Goal: Obtain resource: Download file/media

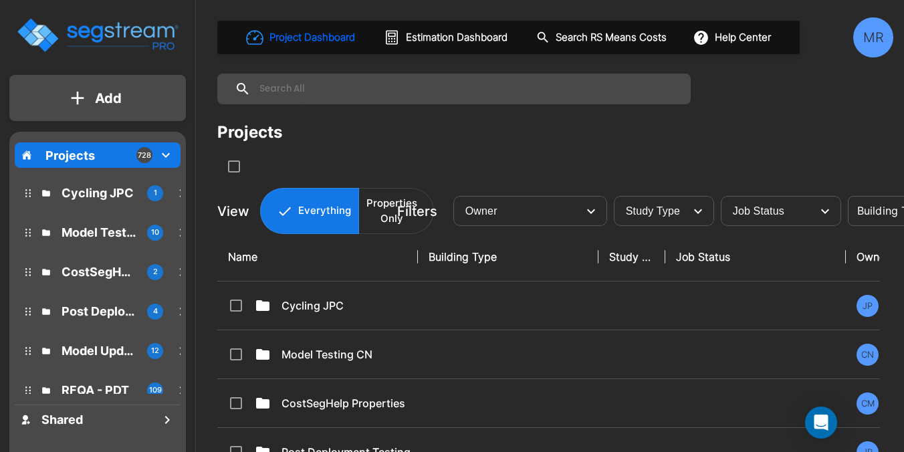
click at [296, 91] on input "text" at bounding box center [467, 89] width 433 height 31
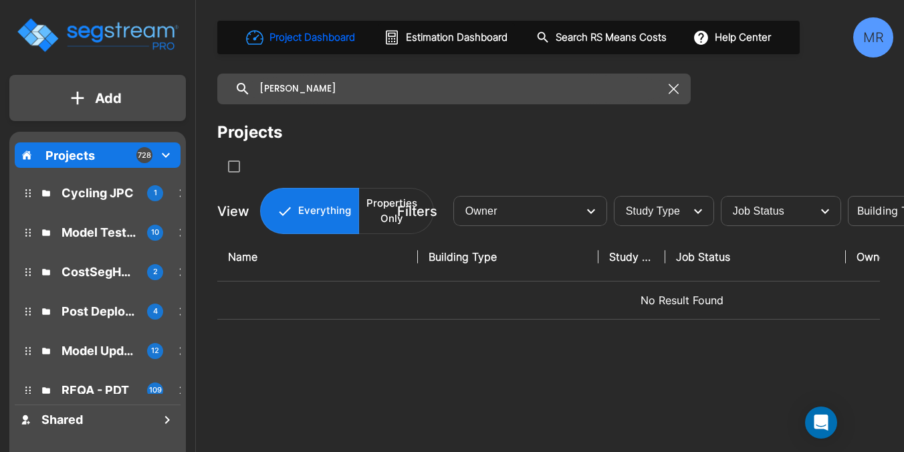
type input "dempster"
click at [677, 90] on icon "button" at bounding box center [674, 89] width 10 height 11
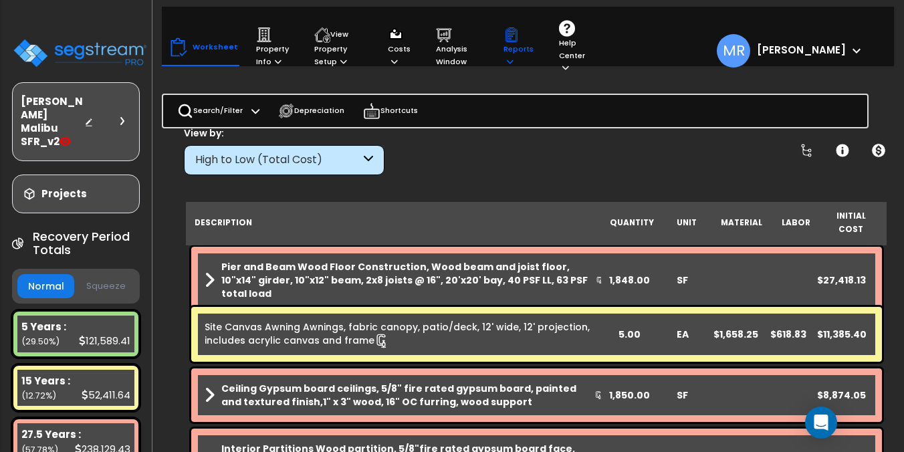
click at [512, 54] on p "Reports" at bounding box center [518, 47] width 30 height 41
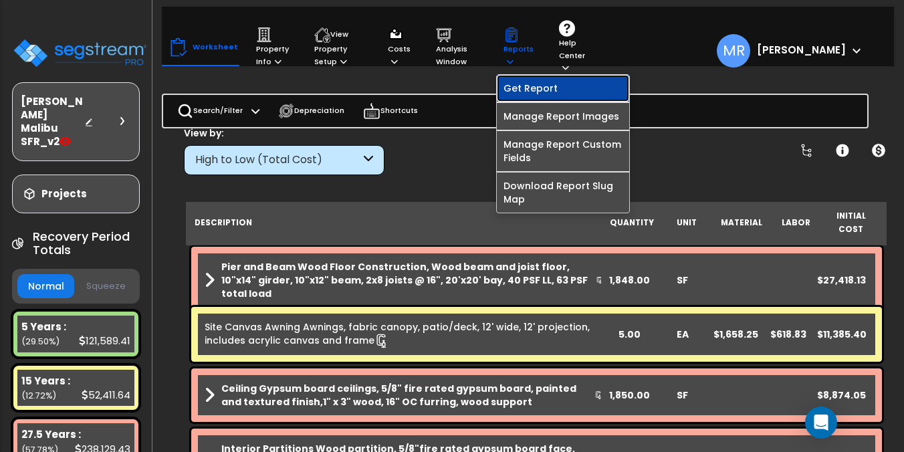
click at [520, 89] on link "Get Report" at bounding box center [563, 88] width 132 height 27
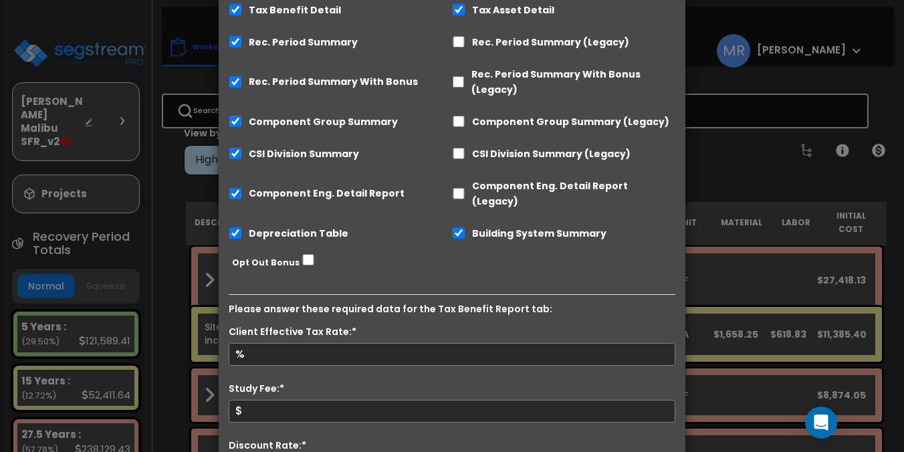
scroll to position [262, 0]
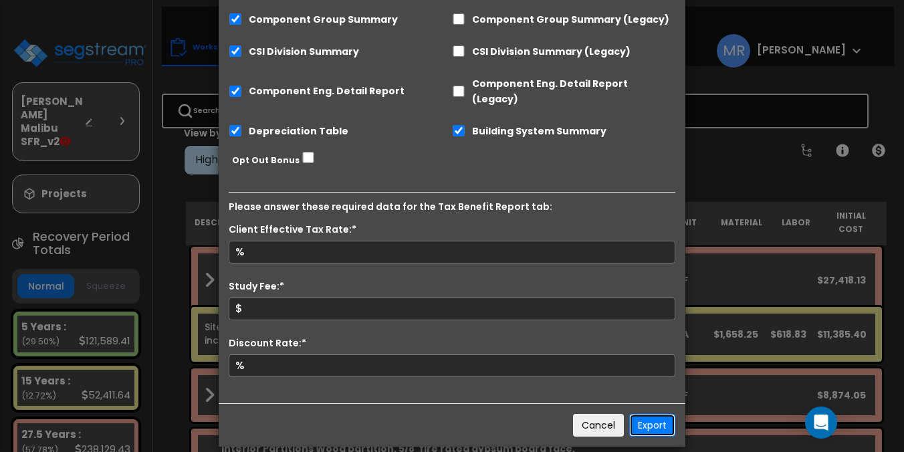
click at [651, 414] on button "Export" at bounding box center [652, 425] width 46 height 23
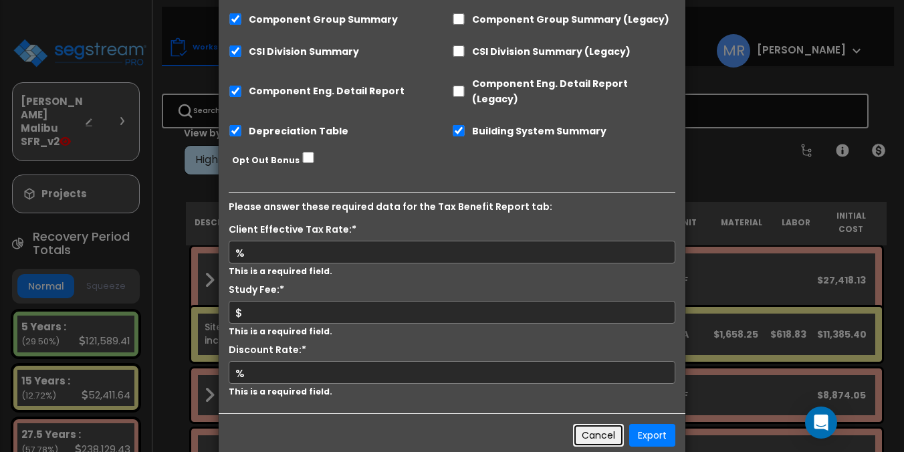
click at [599, 425] on button "Cancel" at bounding box center [598, 435] width 51 height 23
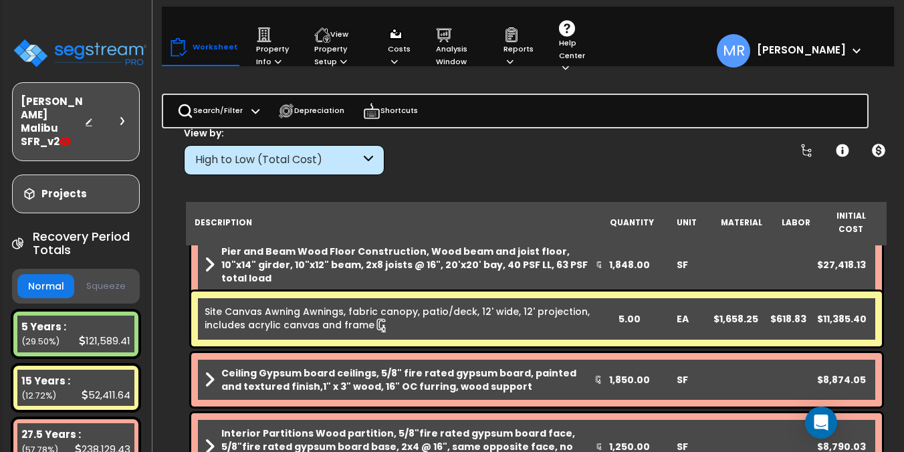
scroll to position [0, 0]
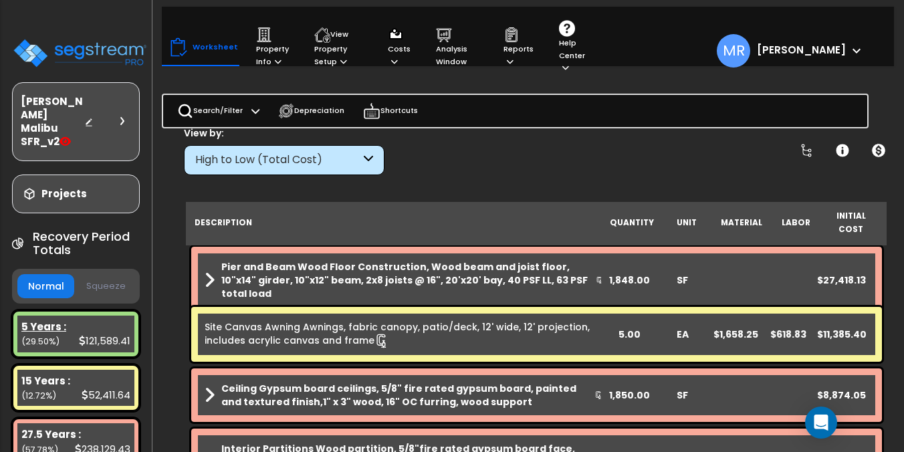
click at [67, 323] on div "5 Years : 121,589.41 (29.50%)" at bounding box center [75, 334] width 117 height 37
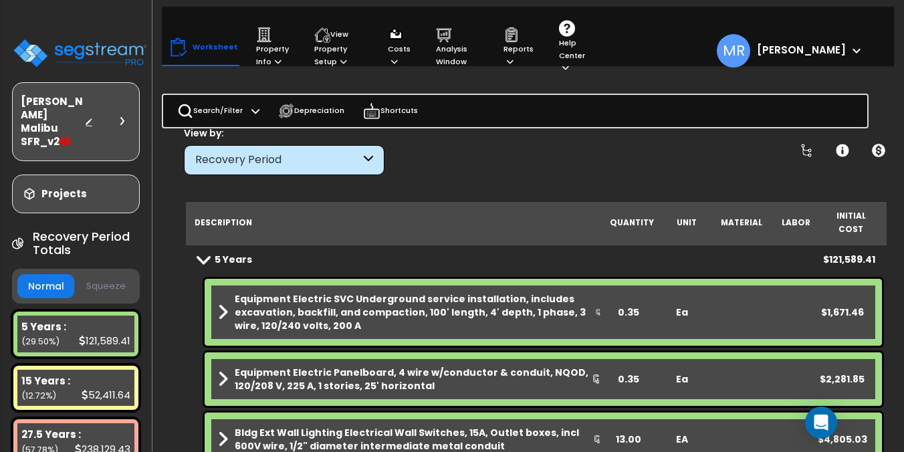
click at [330, 162] on div "Recovery Period" at bounding box center [277, 159] width 165 height 15
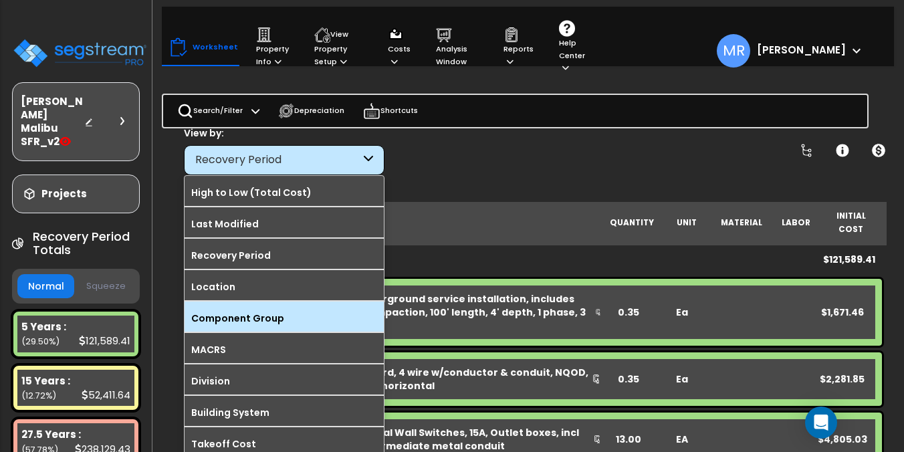
click at [248, 310] on label "Component Group" at bounding box center [284, 318] width 199 height 20
click at [0, 0] on input "Component Group" at bounding box center [0, 0] width 0 height 0
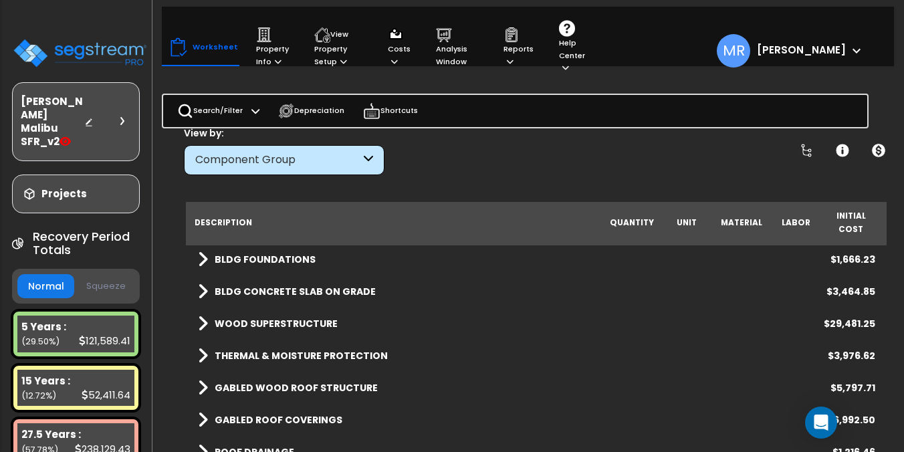
click at [203, 250] on span at bounding box center [203, 259] width 10 height 19
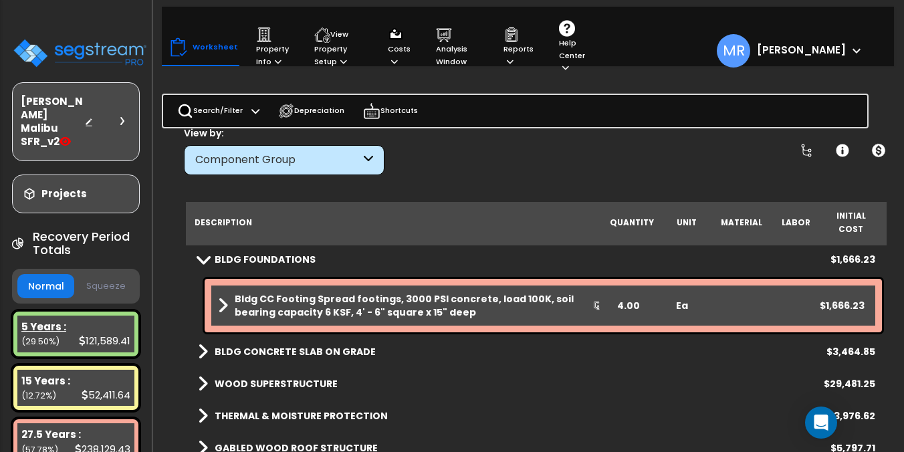
click at [113, 320] on div "5 Years :" at bounding box center [75, 327] width 109 height 14
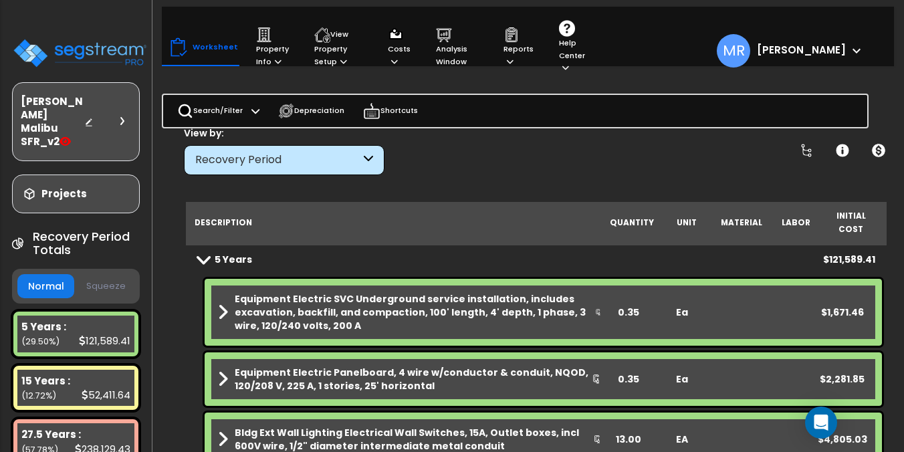
click at [204, 254] on span at bounding box center [202, 259] width 19 height 10
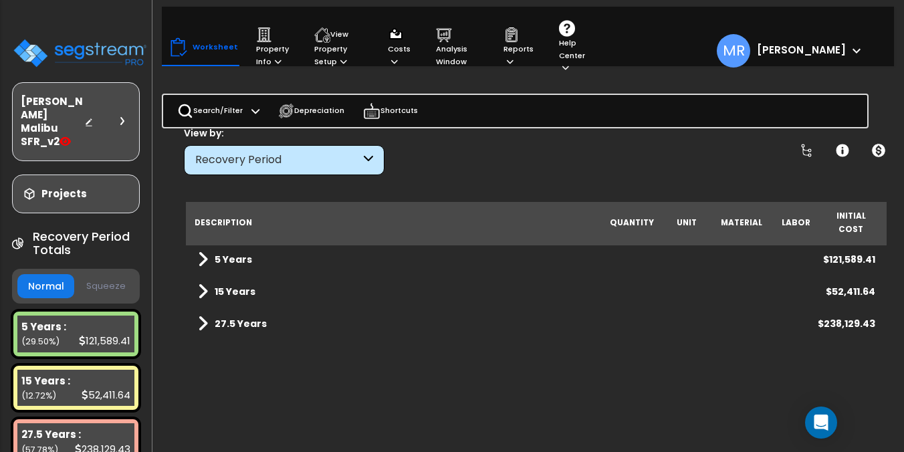
click at [204, 250] on span at bounding box center [203, 259] width 10 height 19
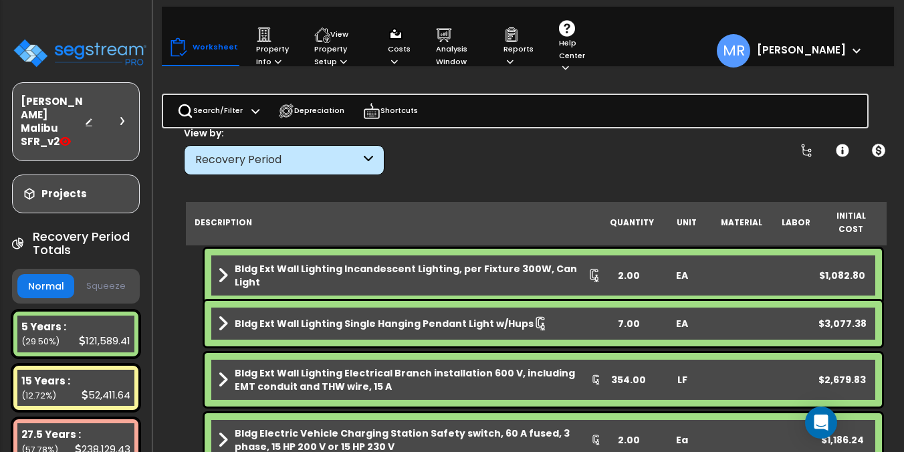
scroll to position [226, 0]
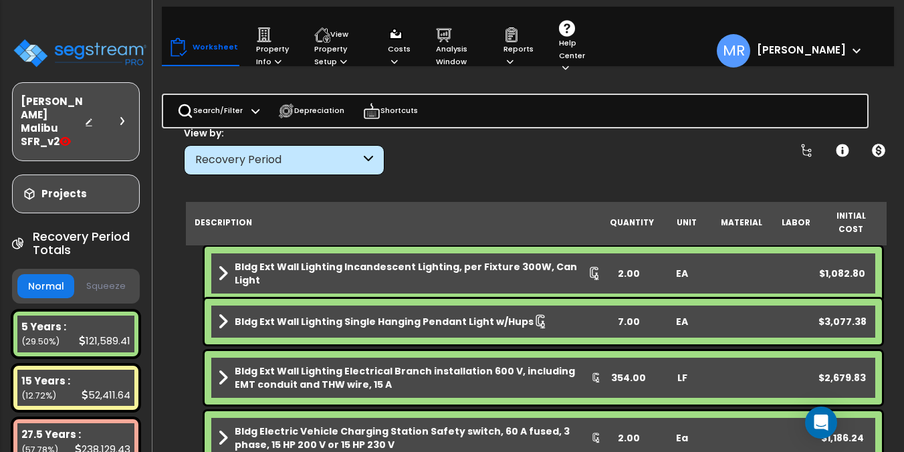
click at [248, 160] on div "Recovery Period" at bounding box center [277, 159] width 165 height 15
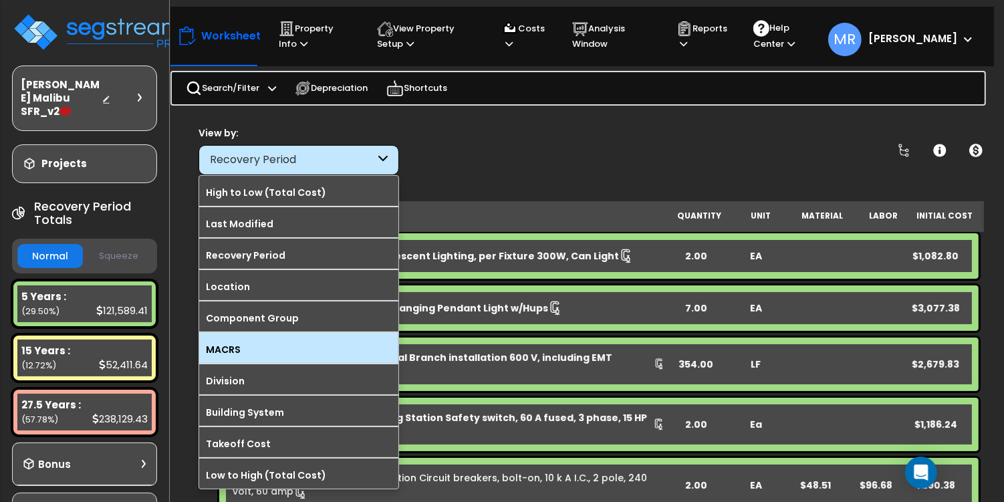
scroll to position [225, 0]
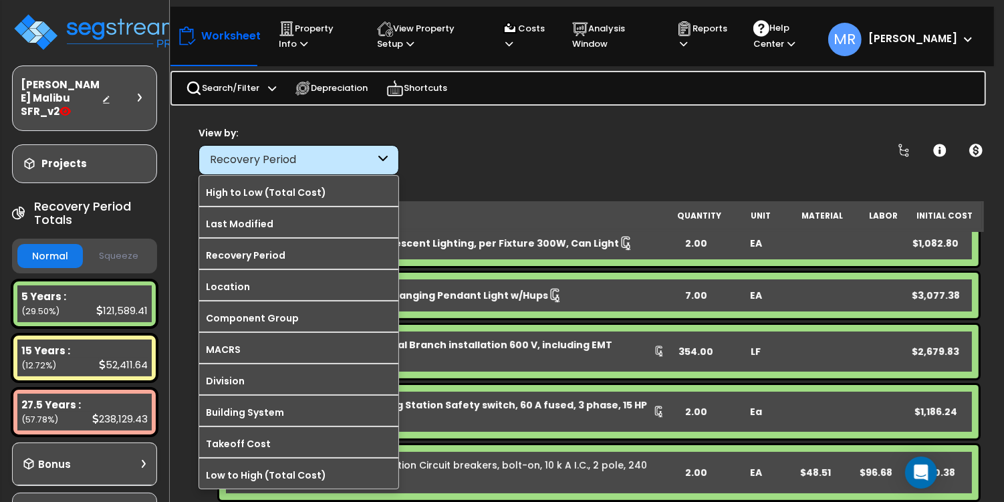
click at [440, 153] on div "View by: Recovery Period High to Low (Total Cost)" at bounding box center [592, 150] width 797 height 49
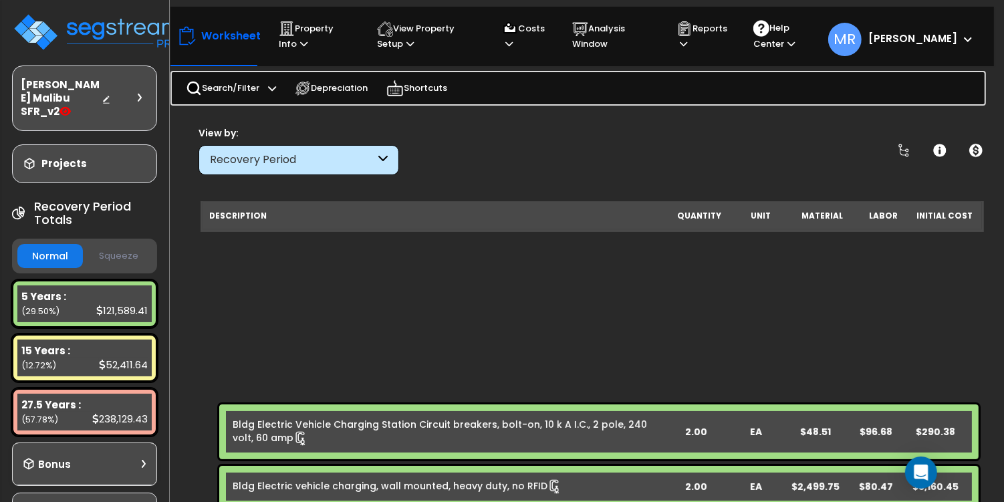
scroll to position [0, 0]
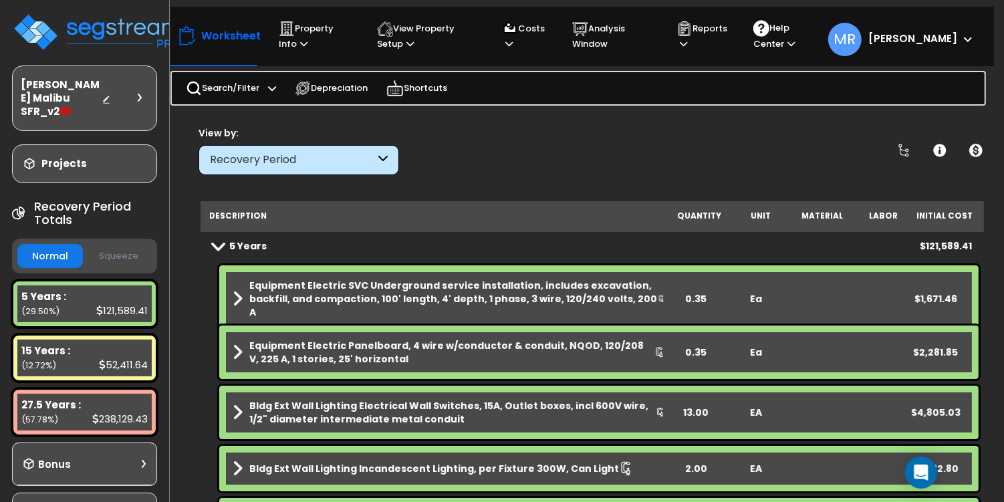
click at [245, 247] on b "5 Years" at bounding box center [247, 245] width 37 height 13
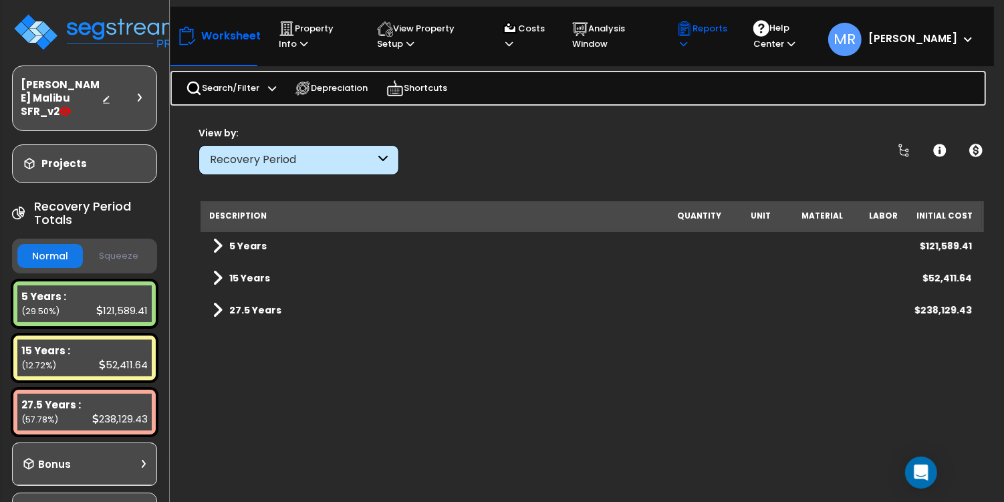
click at [728, 44] on p "Reports" at bounding box center [702, 36] width 51 height 31
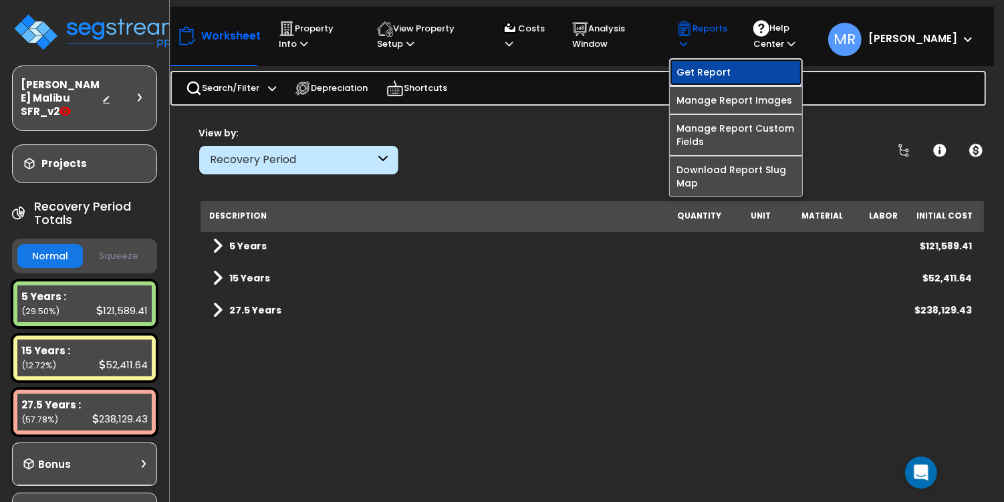
click at [734, 71] on link "Get Report" at bounding box center [736, 72] width 132 height 27
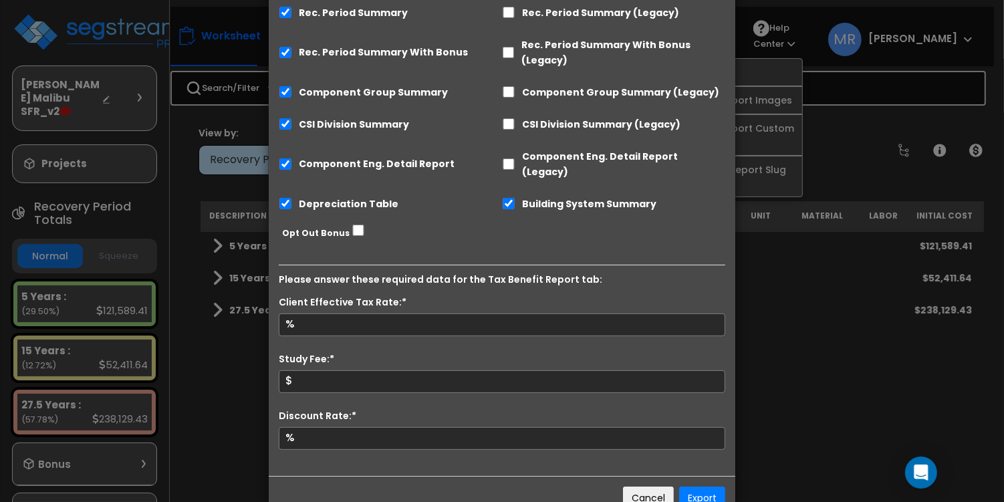
scroll to position [209, 0]
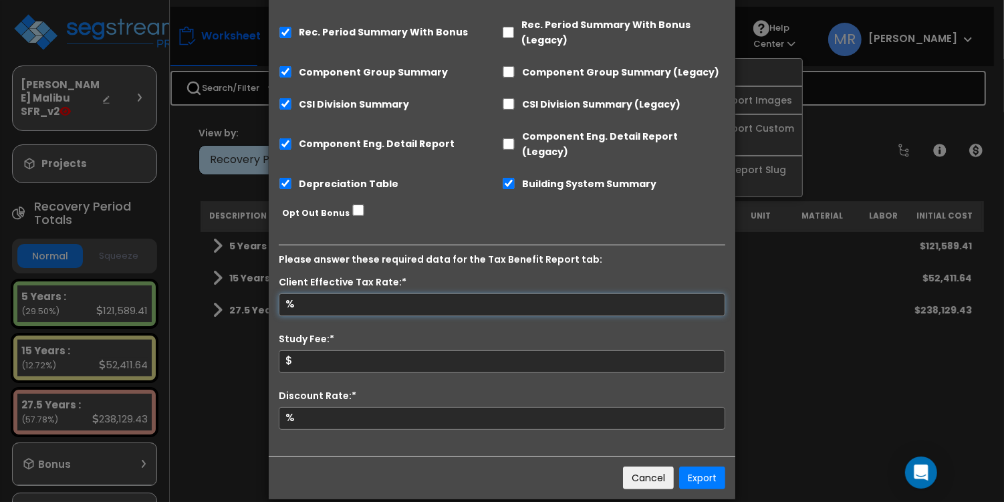
click at [342, 294] on input "Client Effective Tax Rate:*" at bounding box center [502, 305] width 447 height 23
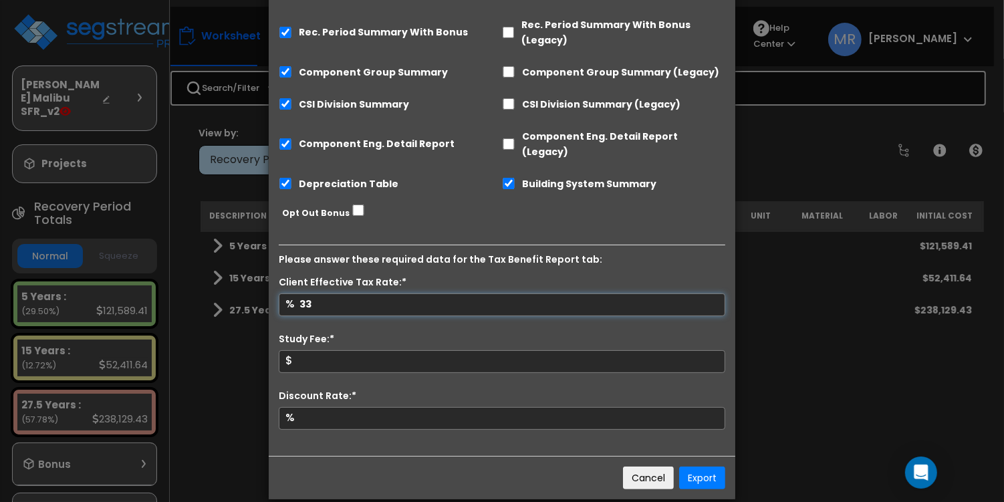
type input "33"
click at [330, 350] on input "Study Fee:*" at bounding box center [502, 361] width 447 height 23
type input "5,000"
click at [324, 407] on input "Discount Rate:*" at bounding box center [502, 418] width 447 height 23
type input "8"
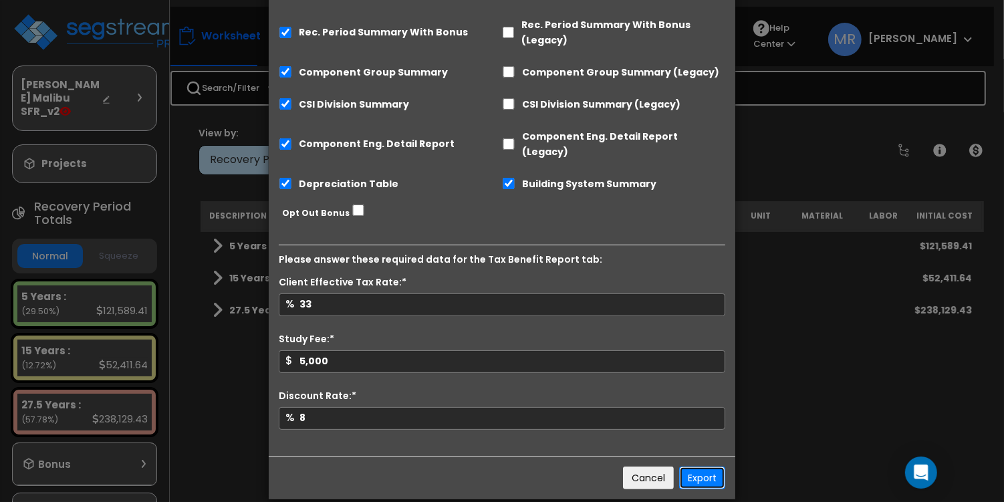
click at [696, 451] on button "Export" at bounding box center [702, 478] width 46 height 23
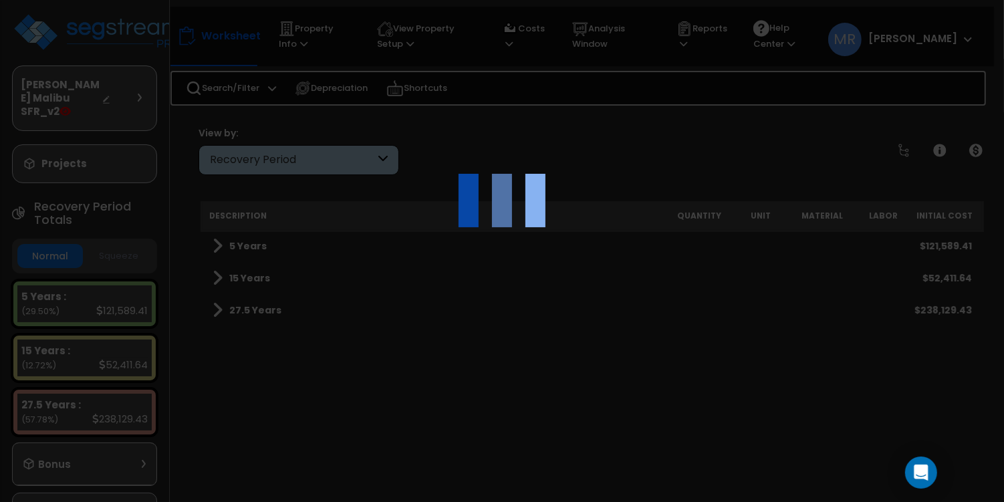
scroll to position [0, 0]
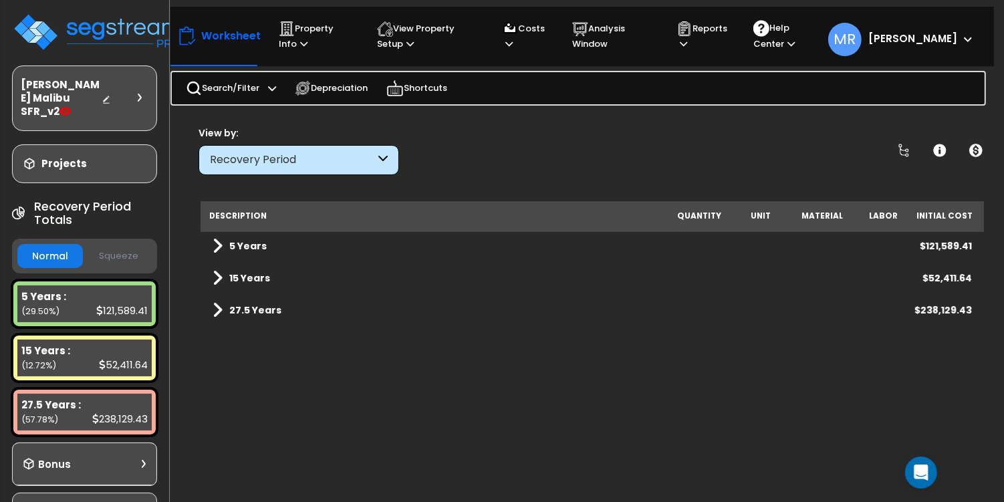
click at [292, 162] on div "Recovery Period" at bounding box center [292, 159] width 165 height 15
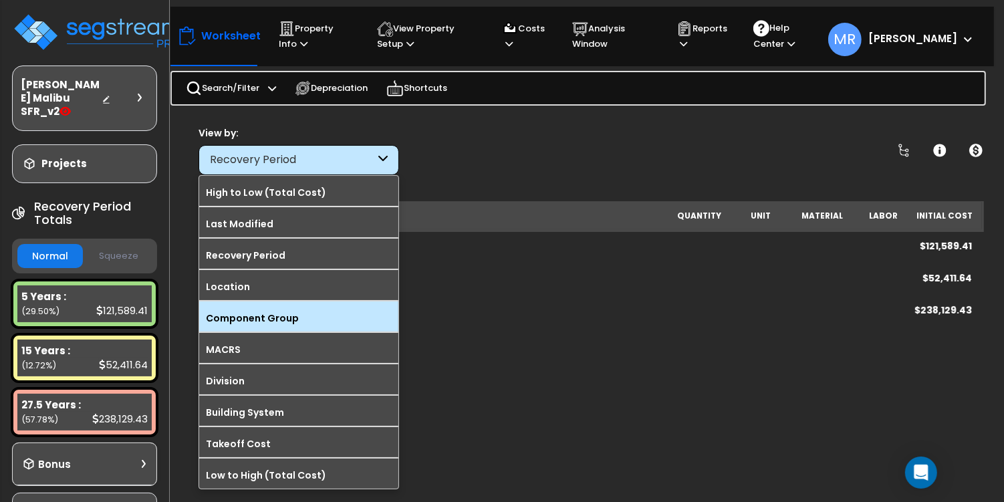
click at [253, 312] on label "Component Group" at bounding box center [298, 318] width 199 height 20
click at [0, 0] on input "Component Group" at bounding box center [0, 0] width 0 height 0
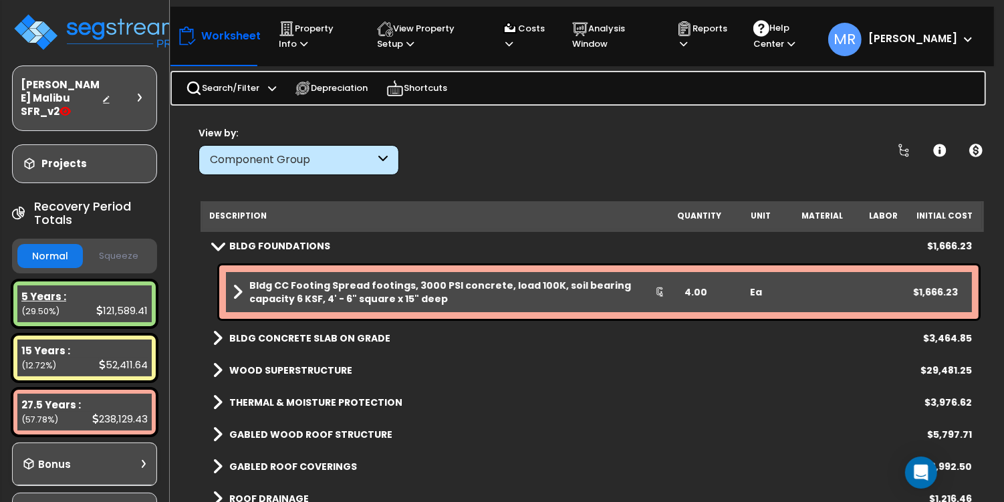
click at [120, 304] on div "121,589.41" at bounding box center [121, 311] width 51 height 14
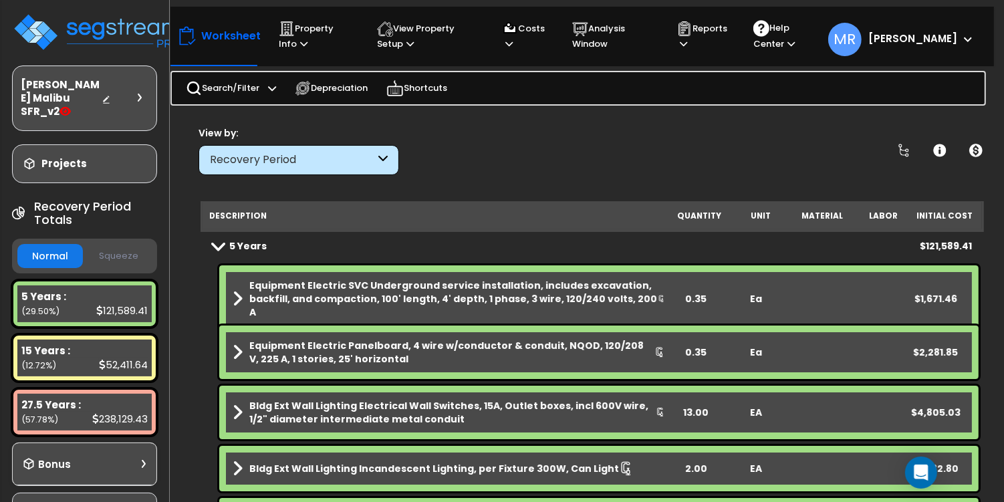
click at [133, 252] on button "Squeeze" at bounding box center [119, 256] width 66 height 23
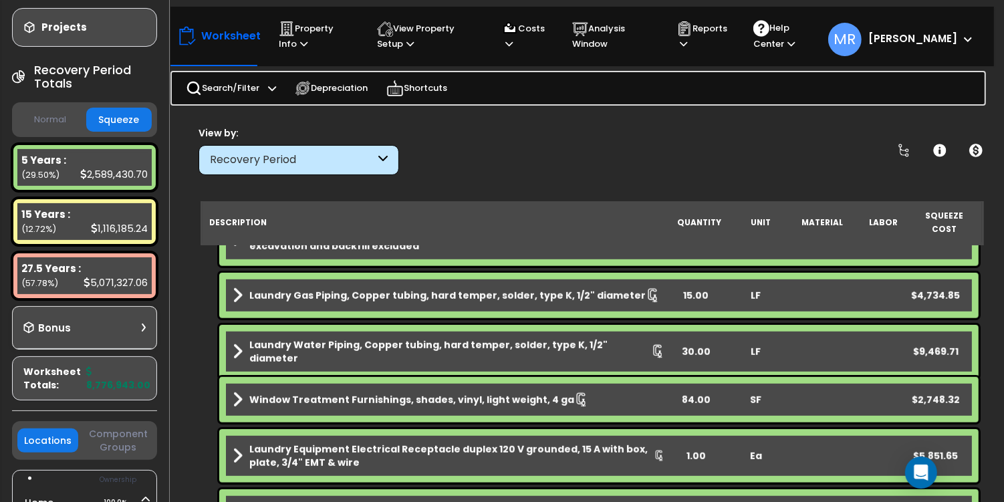
scroll to position [139, 0]
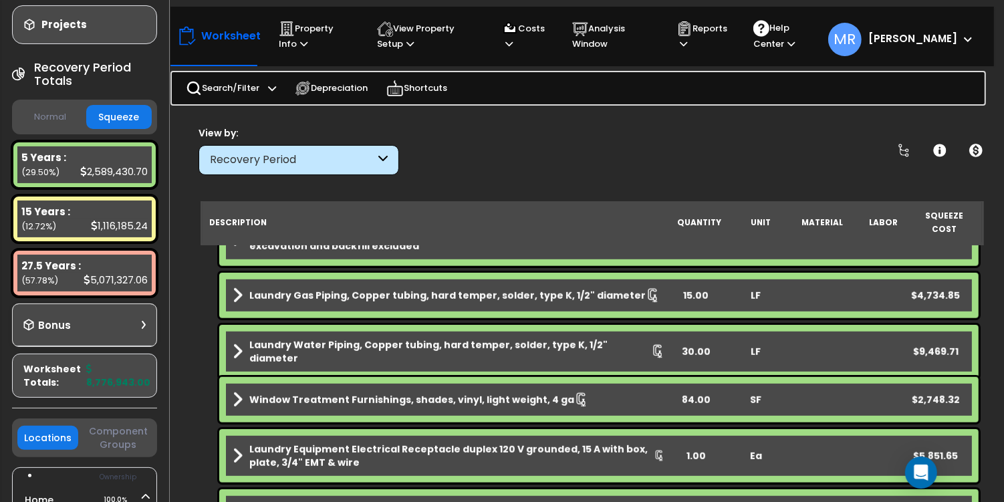
click at [112, 330] on div "Bonus" at bounding box center [84, 325] width 122 height 26
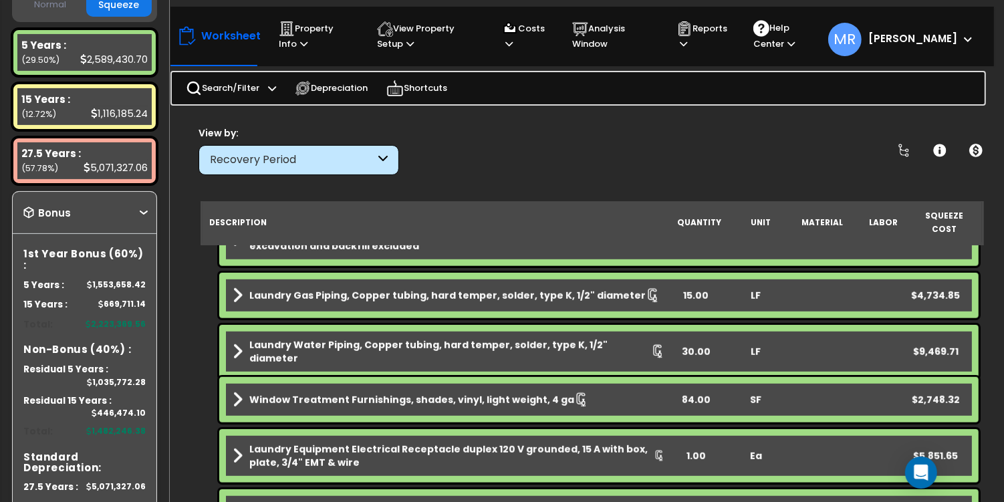
scroll to position [252, 0]
click at [91, 208] on div "Bonus" at bounding box center [84, 212] width 122 height 26
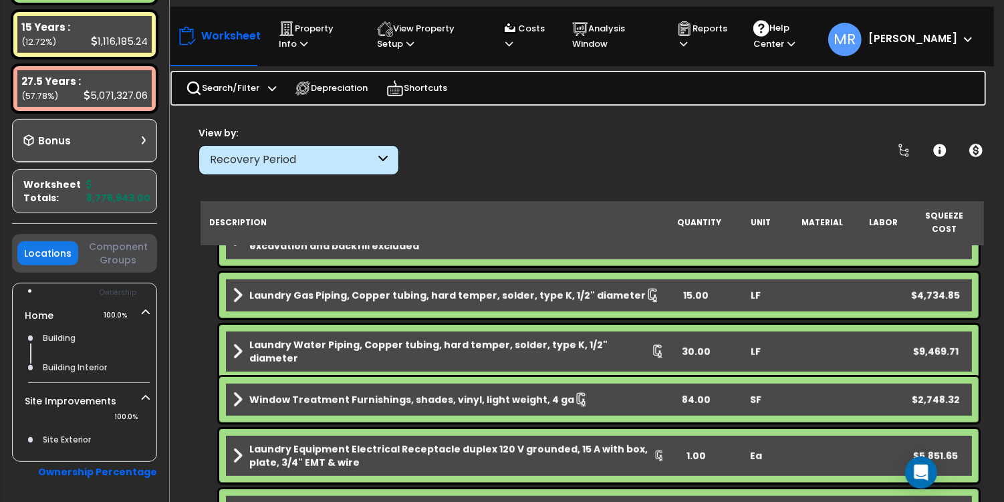
scroll to position [325, 0]
click at [108, 255] on button "Component Groups" at bounding box center [118, 252] width 67 height 28
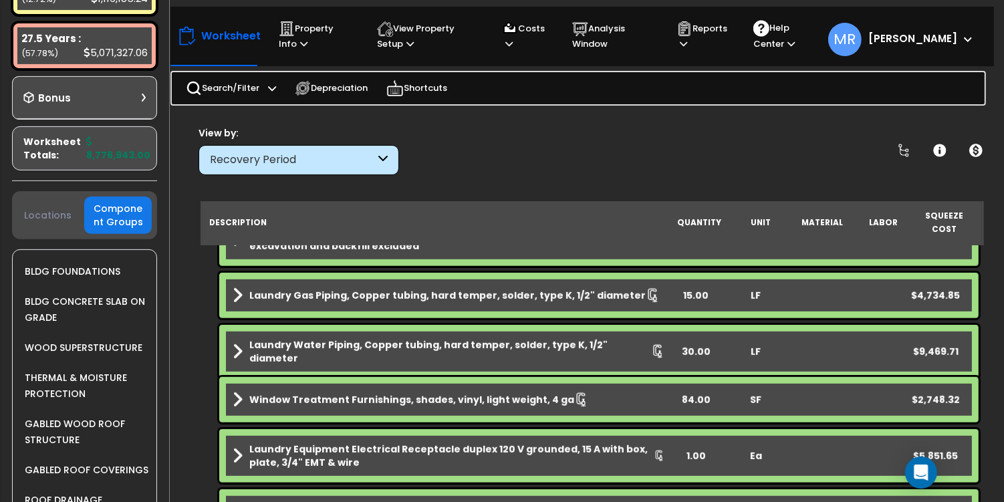
scroll to position [372, 0]
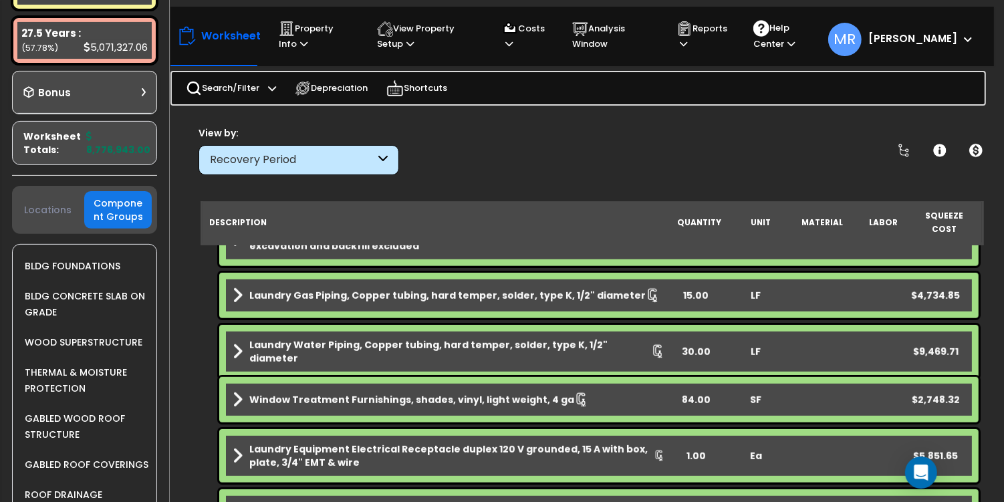
click at [41, 210] on button "Locations" at bounding box center [47, 210] width 60 height 15
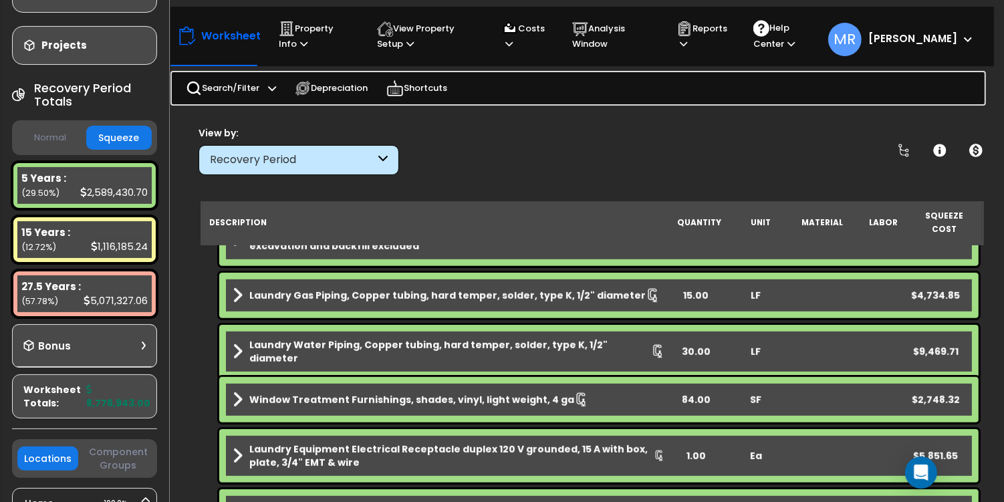
scroll to position [134, 0]
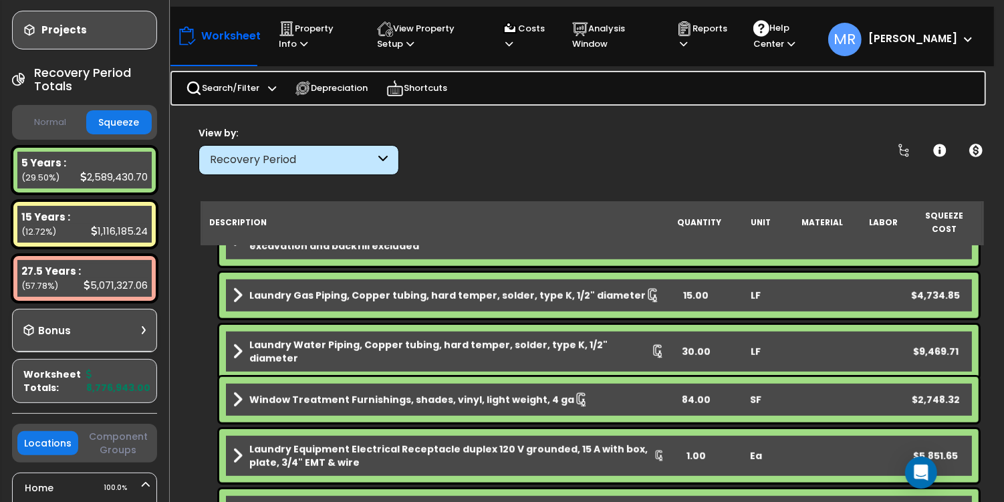
click at [332, 167] on div "Recovery Period" at bounding box center [299, 160] width 201 height 30
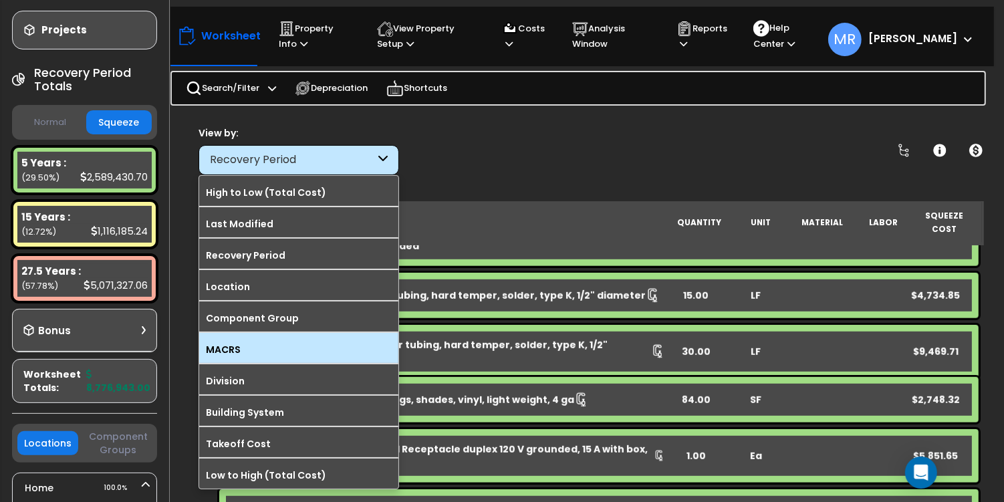
click at [261, 340] on label "MACRS" at bounding box center [298, 350] width 199 height 20
click at [0, 0] on input "MACRS" at bounding box center [0, 0] width 0 height 0
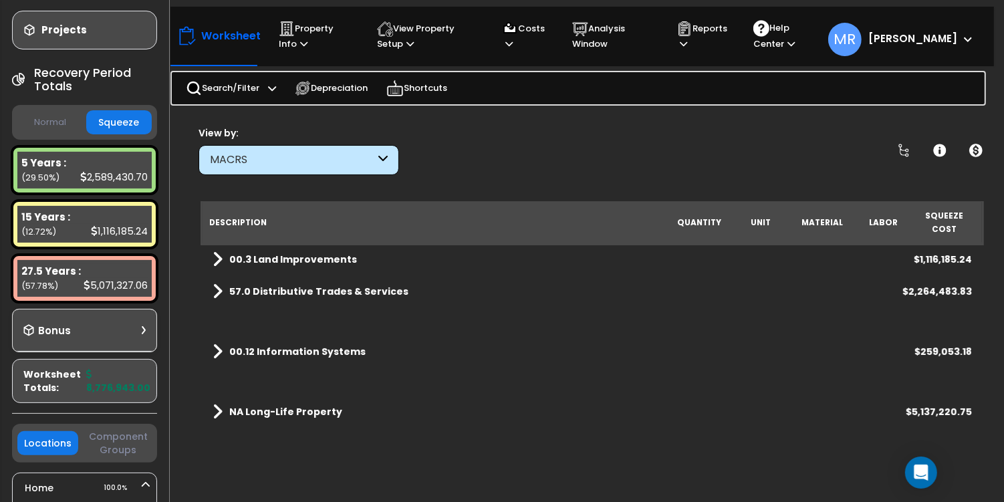
scroll to position [0, 0]
click at [247, 405] on b "NA Long-Life Property" at bounding box center [285, 411] width 113 height 13
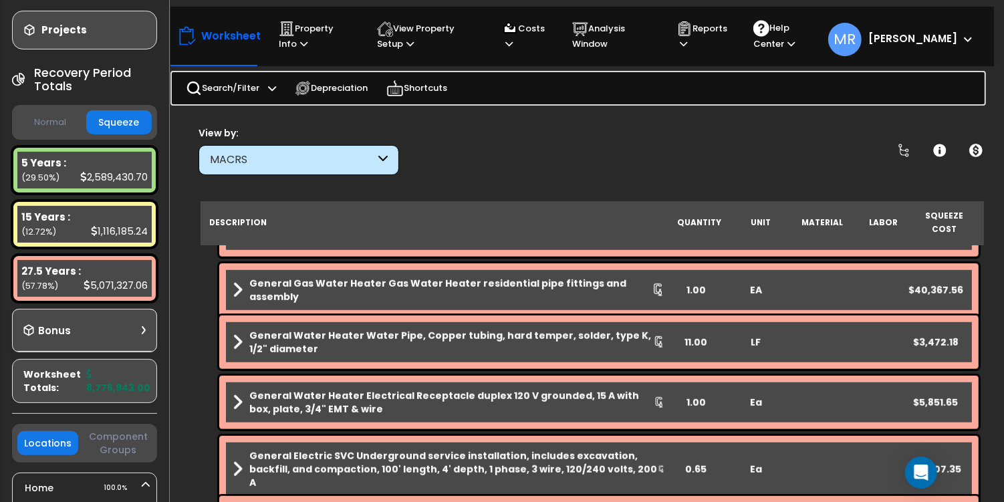
scroll to position [958, 0]
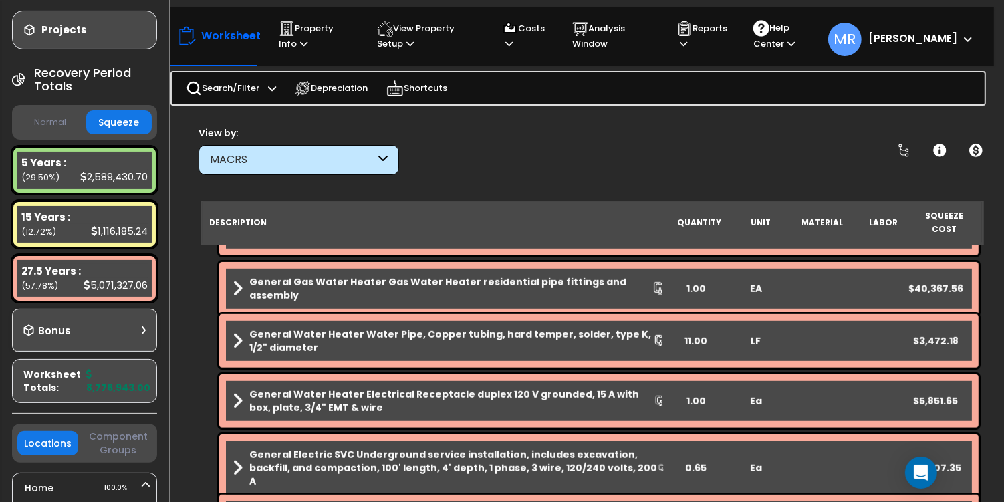
click at [102, 171] on div "2,589,430.70" at bounding box center [114, 177] width 68 height 14
click at [104, 176] on div "2,589,430.70" at bounding box center [114, 177] width 68 height 14
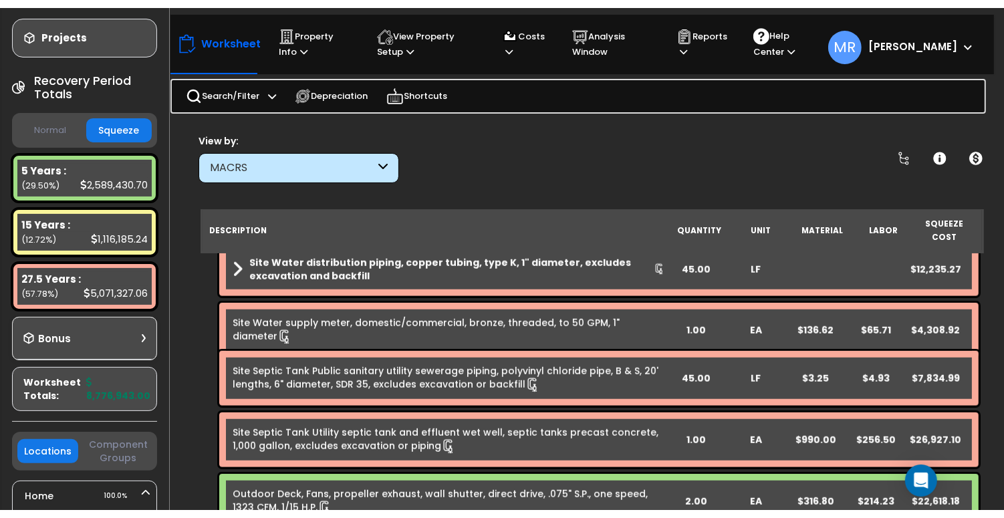
scroll to position [5686, 0]
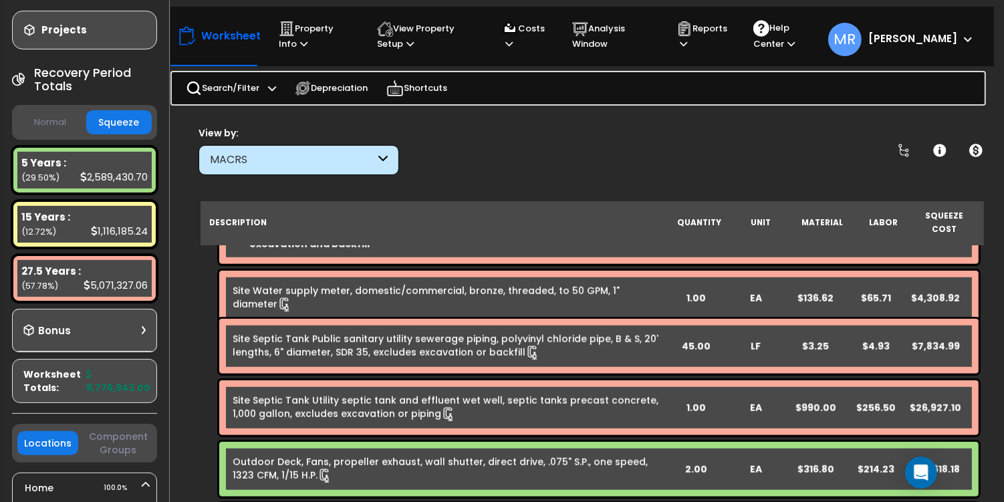
click at [207, 407] on div "Site Septic Tank Utility septic tank and effluent wet well, septic tanks precas…" at bounding box center [593, 408] width 780 height 62
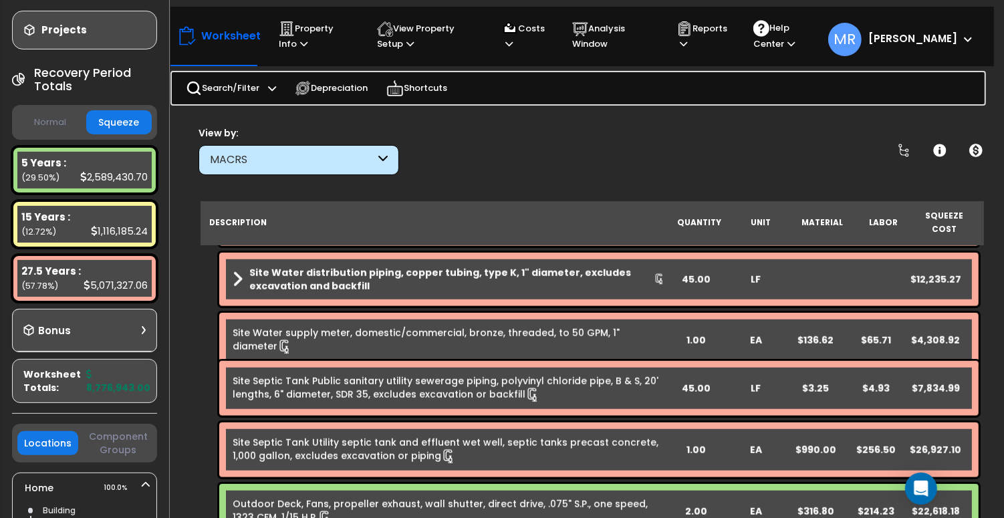
scroll to position [5676, 0]
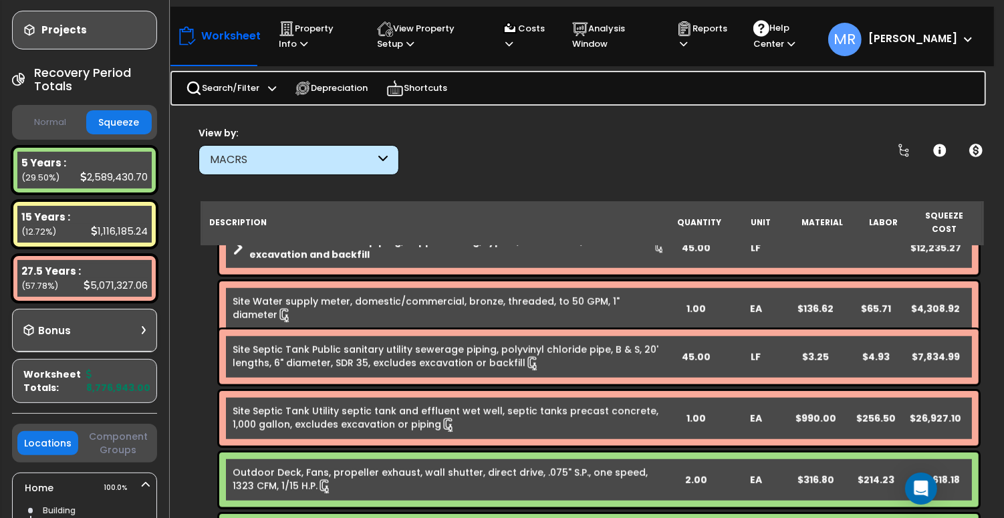
click at [193, 443] on div "Worksheet Property Info Property Setup Add Property Unit Template property Clon…" at bounding box center [593, 371] width 824 height 518
click at [206, 434] on div "Site Septic Tank Utility septic tank and effluent wet well, septic tanks precas…" at bounding box center [593, 419] width 780 height 62
click at [377, 154] on div "MACRS" at bounding box center [299, 160] width 201 height 30
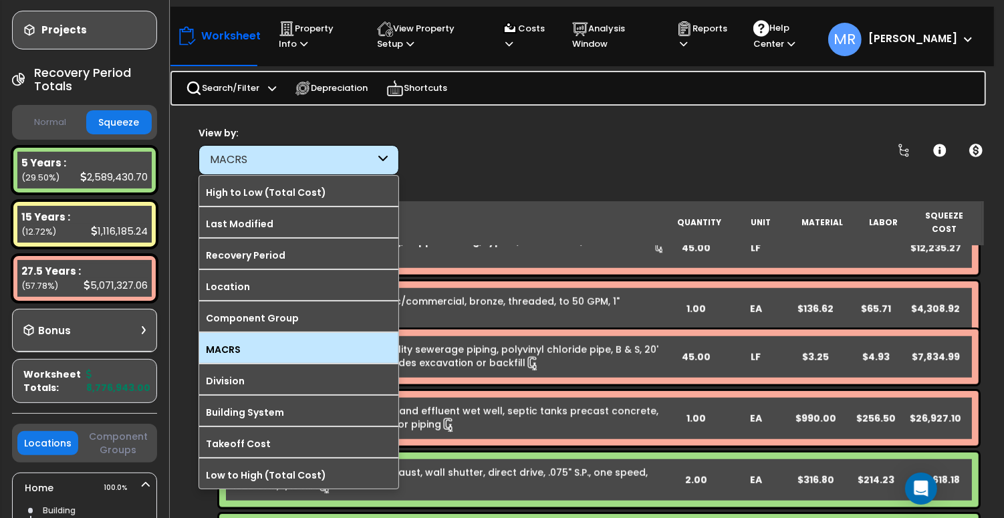
click at [239, 349] on label "MACRS" at bounding box center [298, 350] width 199 height 20
click at [0, 0] on input "MACRS" at bounding box center [0, 0] width 0 height 0
click at [239, 347] on label "MACRS" at bounding box center [298, 350] width 199 height 20
click at [0, 0] on input "MACRS" at bounding box center [0, 0] width 0 height 0
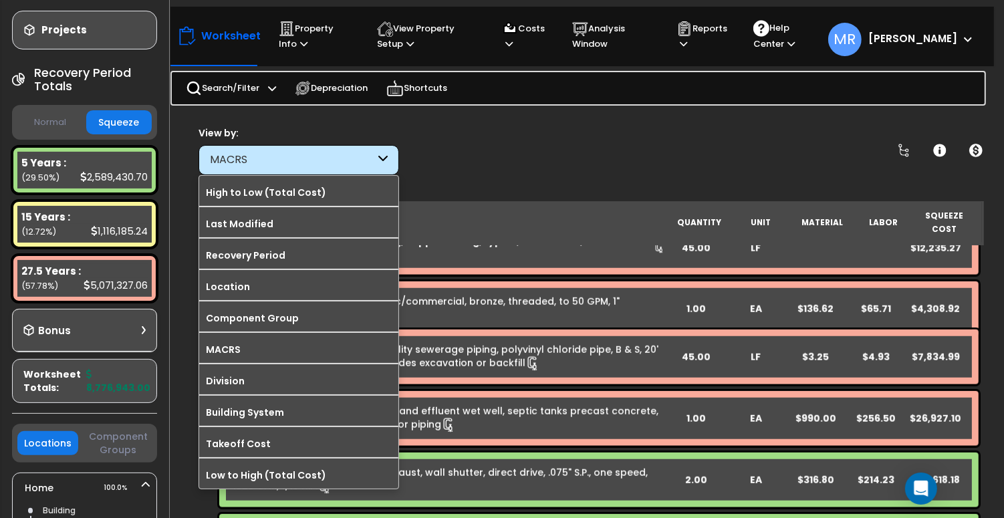
click at [521, 159] on div "View by: MACRS High to Low (Total Cost)" at bounding box center [592, 150] width 797 height 49
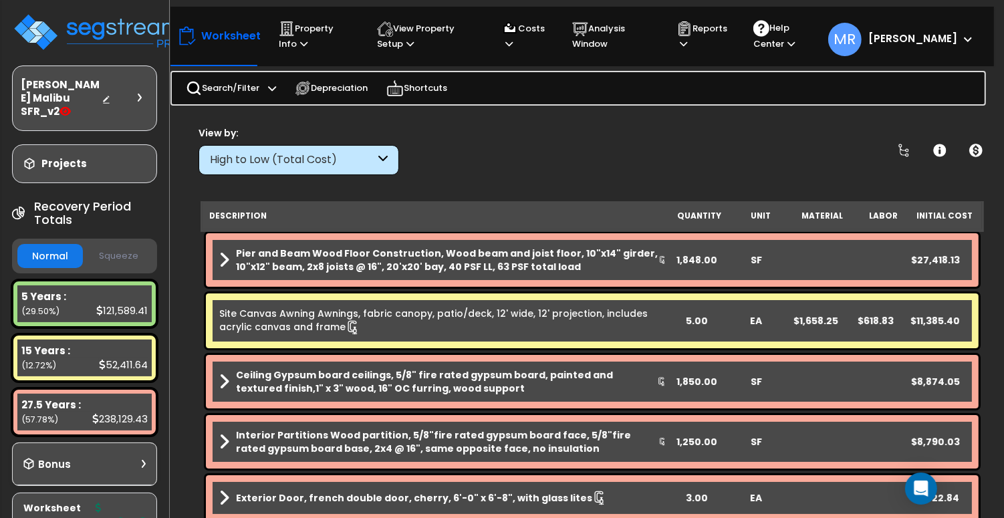
scroll to position [58, 0]
click at [372, 156] on div "High to Low (Total Cost)" at bounding box center [292, 159] width 165 height 15
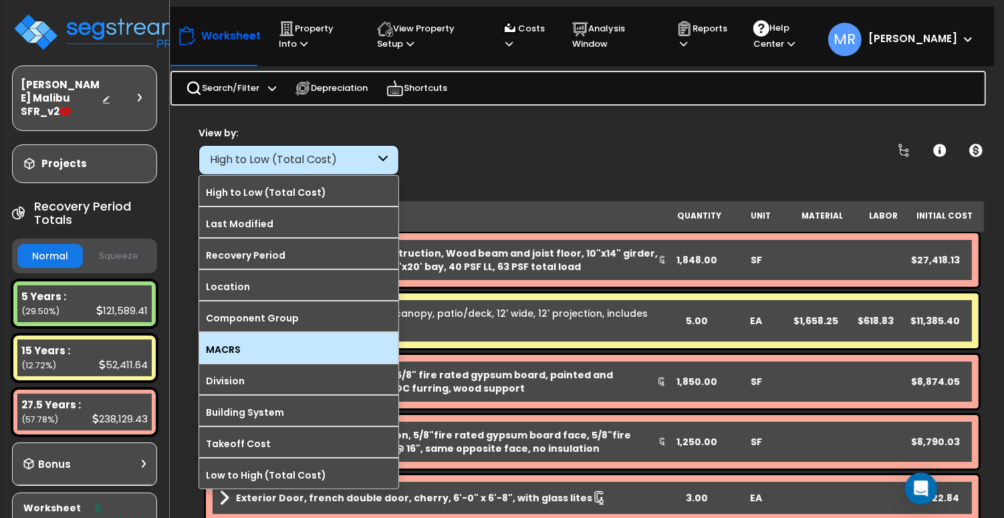
click at [253, 354] on label "MACRS" at bounding box center [298, 350] width 199 height 20
click at [0, 0] on input "MACRS" at bounding box center [0, 0] width 0 height 0
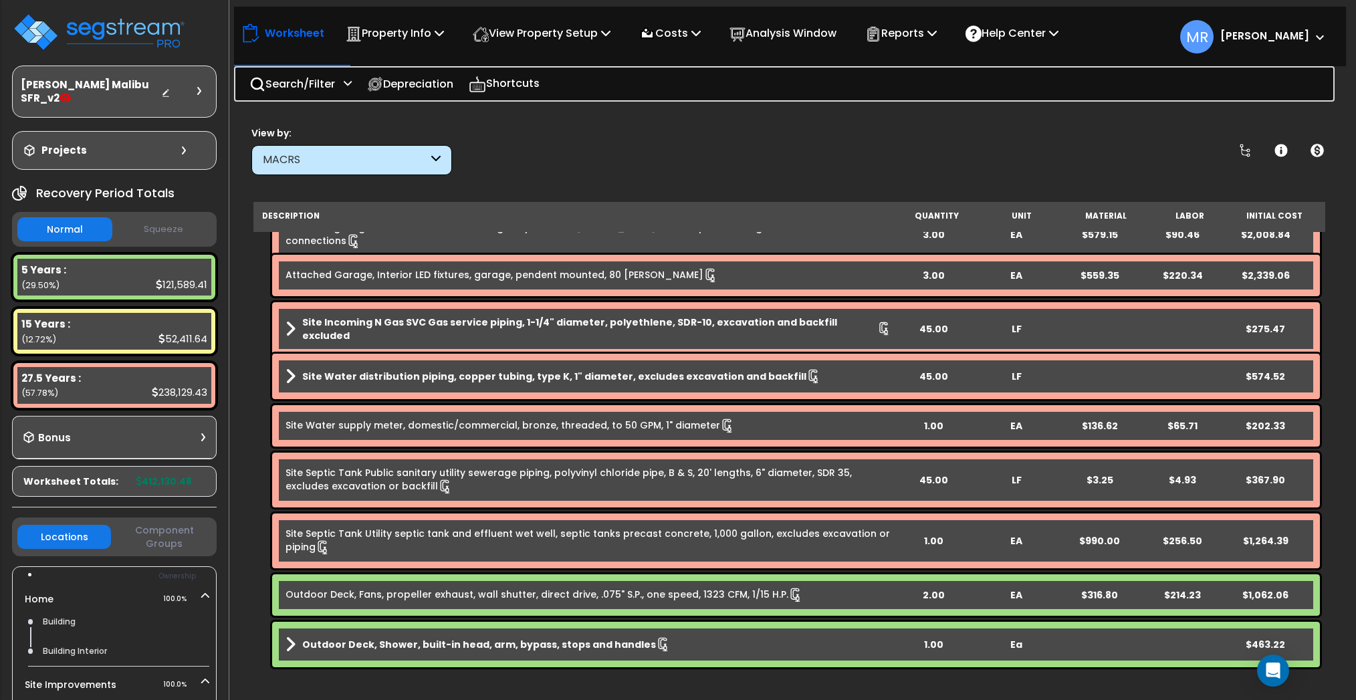
scroll to position [5502, 0]
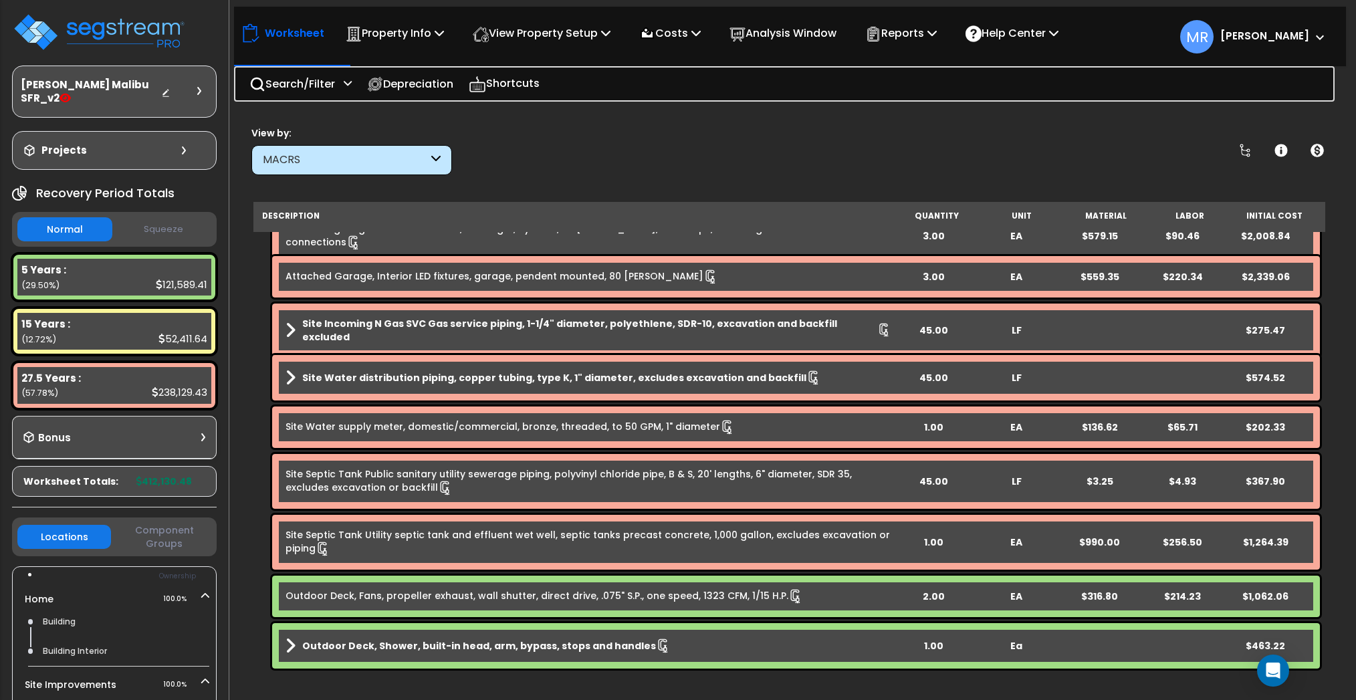
click at [165, 223] on button "Squeeze" at bounding box center [163, 229] width 95 height 23
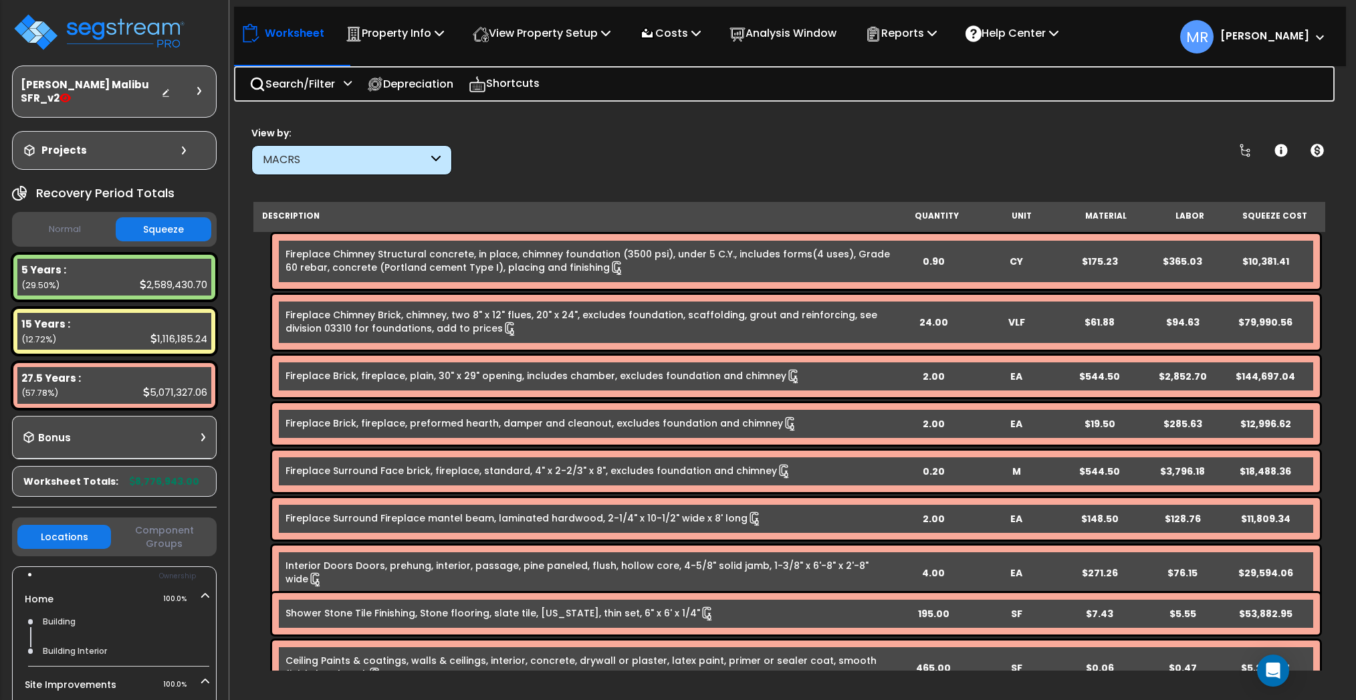
scroll to position [4324, 0]
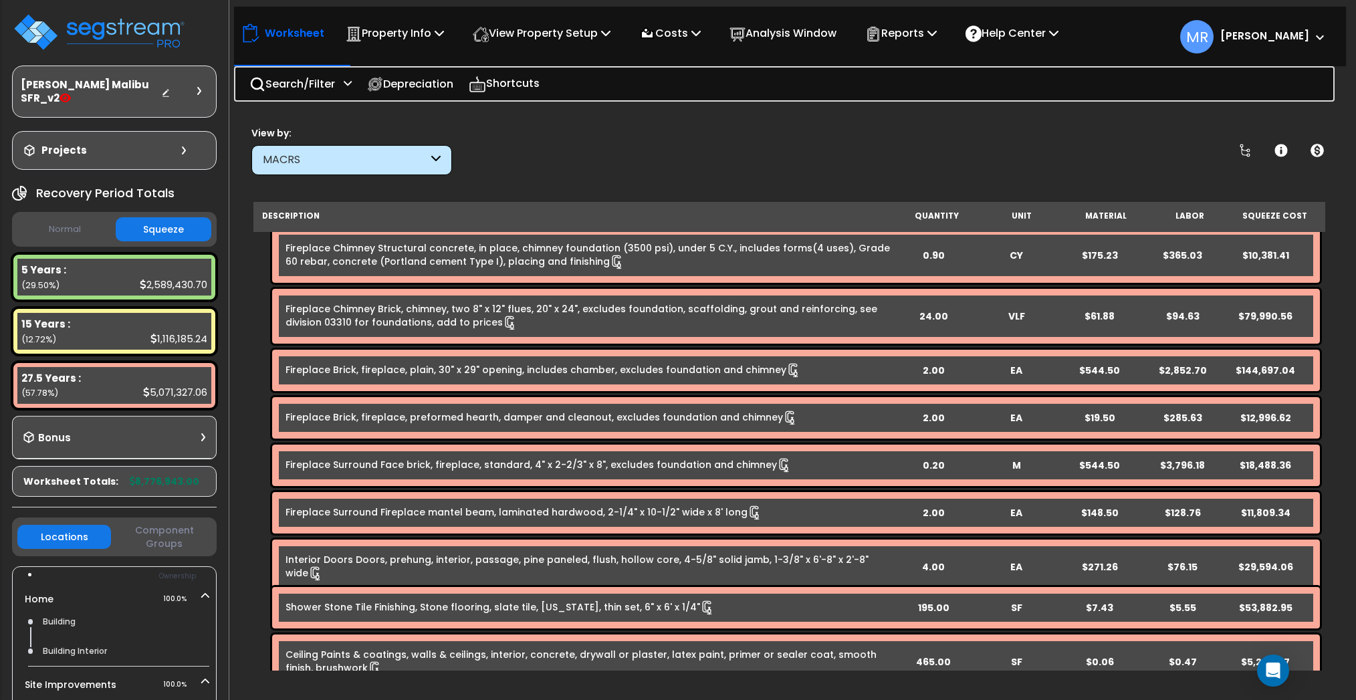
click at [436, 160] on icon at bounding box center [435, 159] width 9 height 15
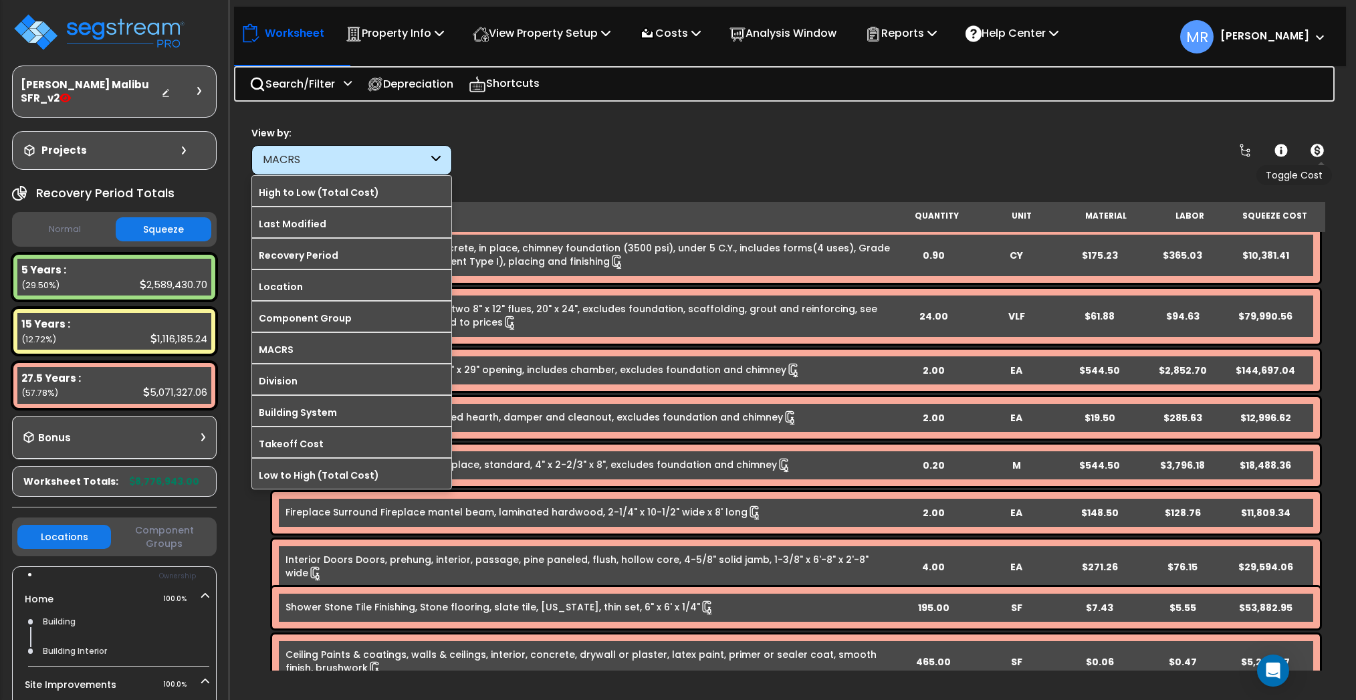
click at [1004, 179] on span "Toggle Cost" at bounding box center [1294, 175] width 76 height 20
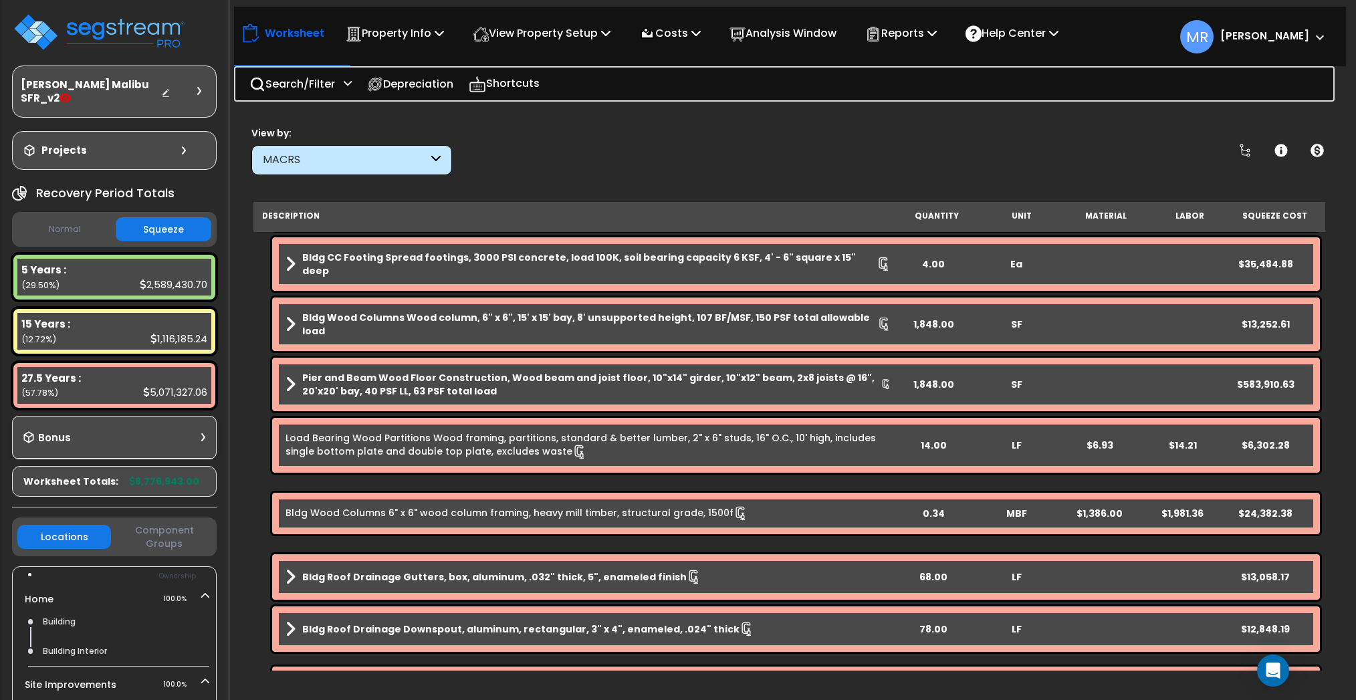
scroll to position [0, 0]
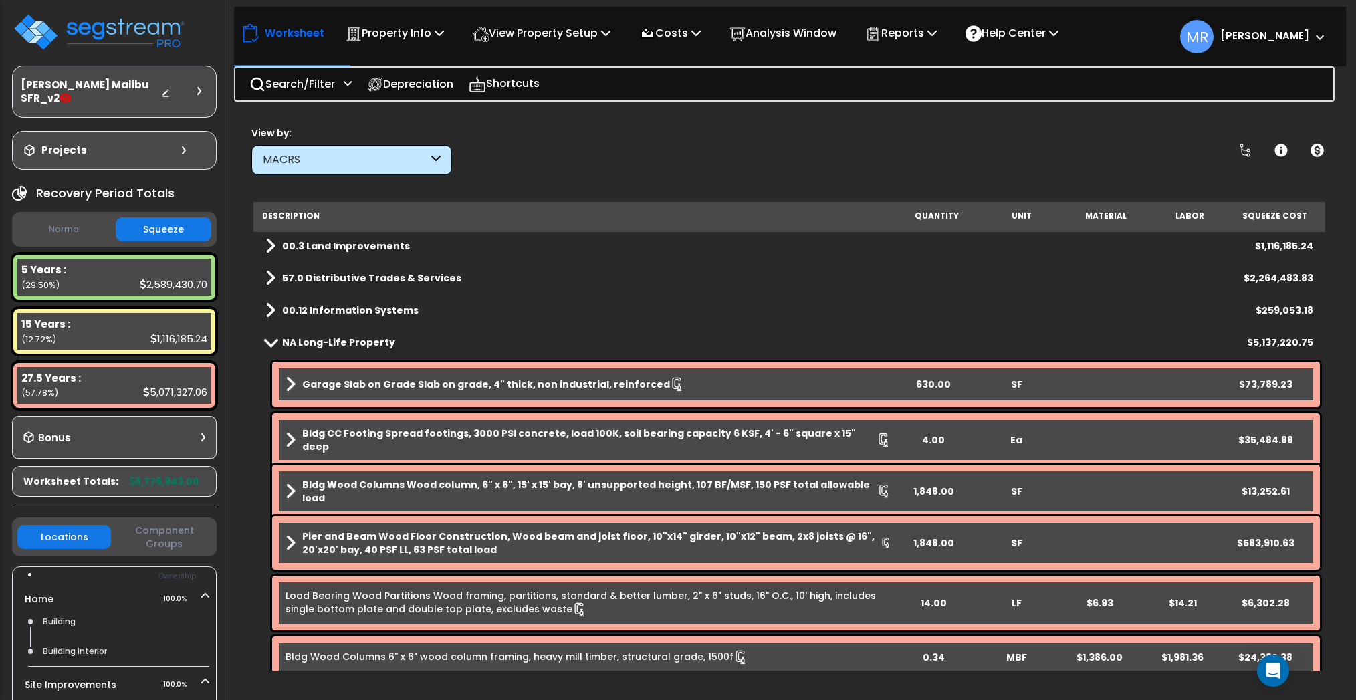
click at [290, 343] on b "NA Long-Life Property" at bounding box center [338, 342] width 113 height 13
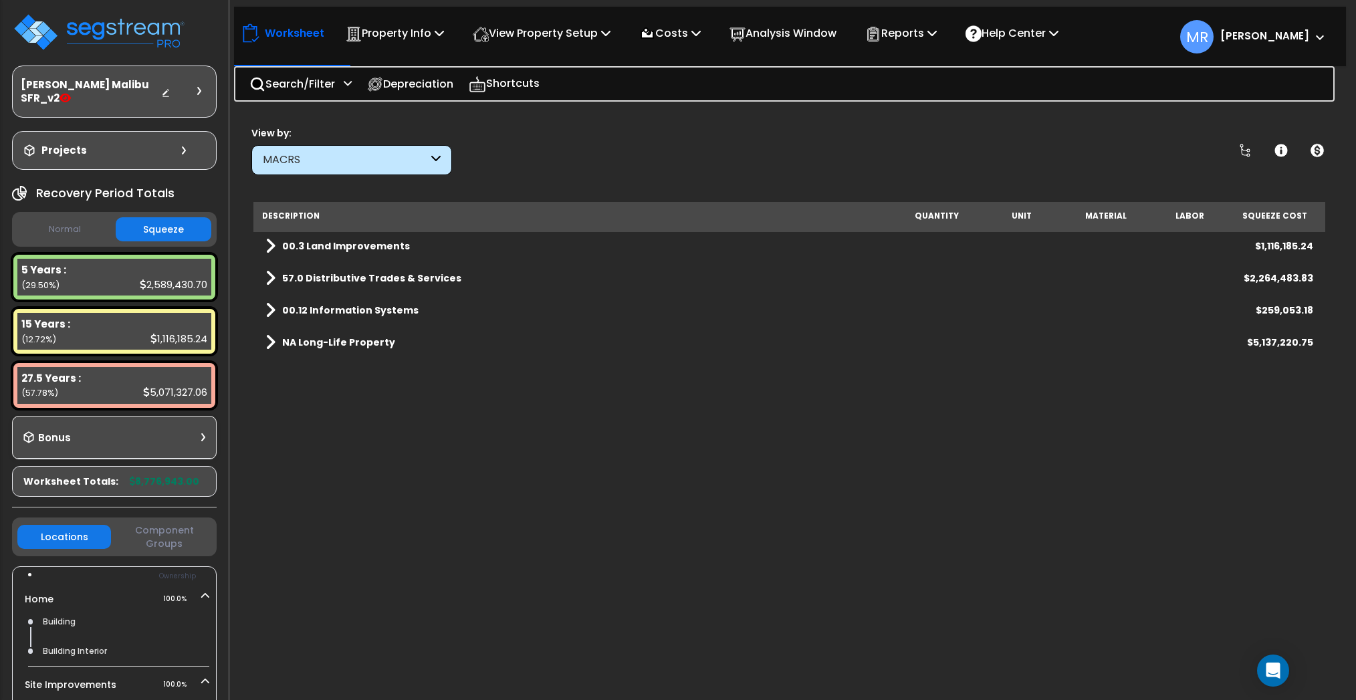
click at [336, 340] on b "NA Long-Life Property" at bounding box center [338, 342] width 113 height 13
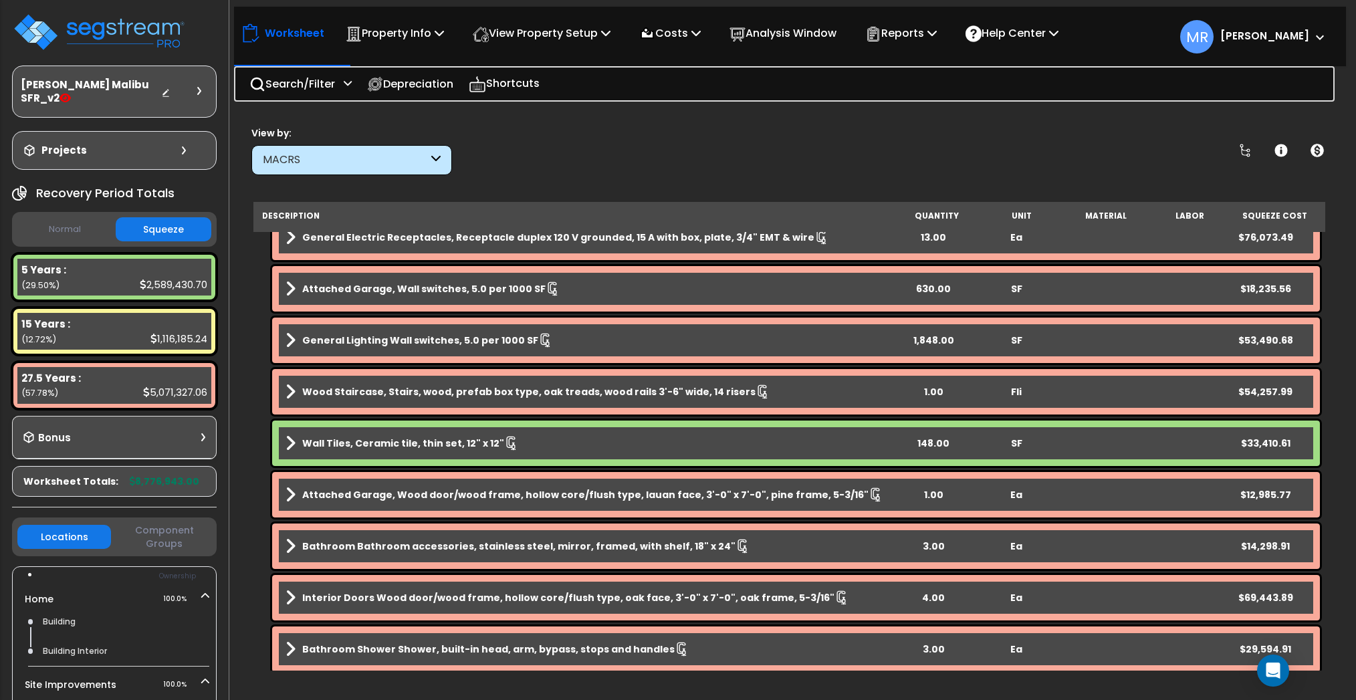
scroll to position [3468, 0]
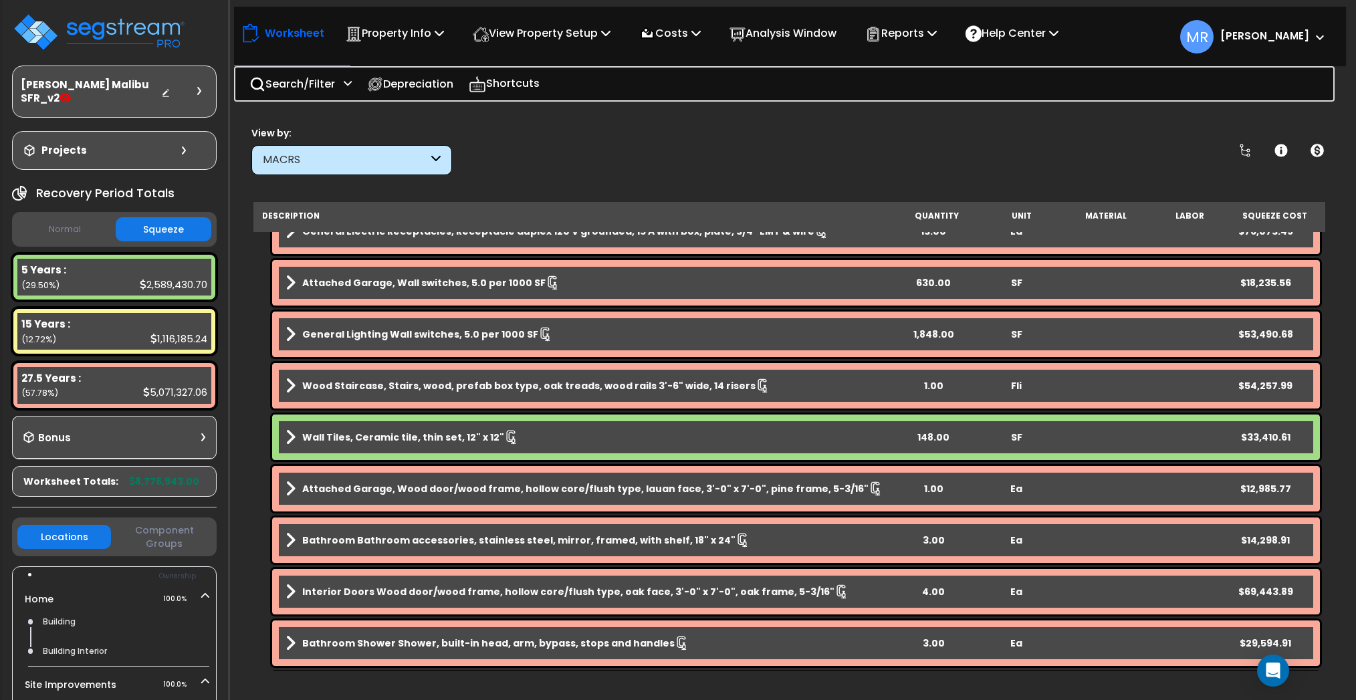
click at [286, 430] on span at bounding box center [291, 437] width 10 height 19
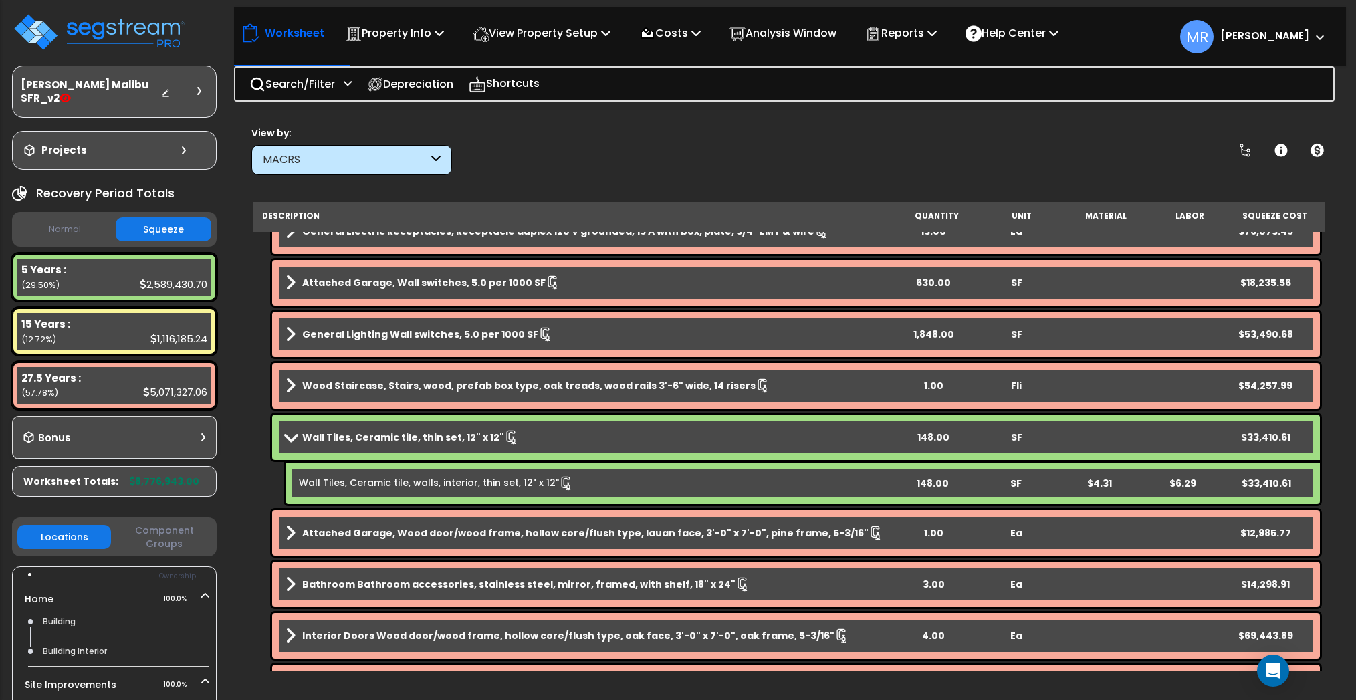
click at [497, 452] on div "Wall Tiles, Ceramic tile, thin set, 12" x 12" 148.00 SF $33,410.61" at bounding box center [796, 437] width 1048 height 45
click at [467, 487] on link "Wall Tiles, Ceramic tile, walls, interior, thin set, 12" x 12"" at bounding box center [436, 483] width 275 height 15
